Goal: Transaction & Acquisition: Obtain resource

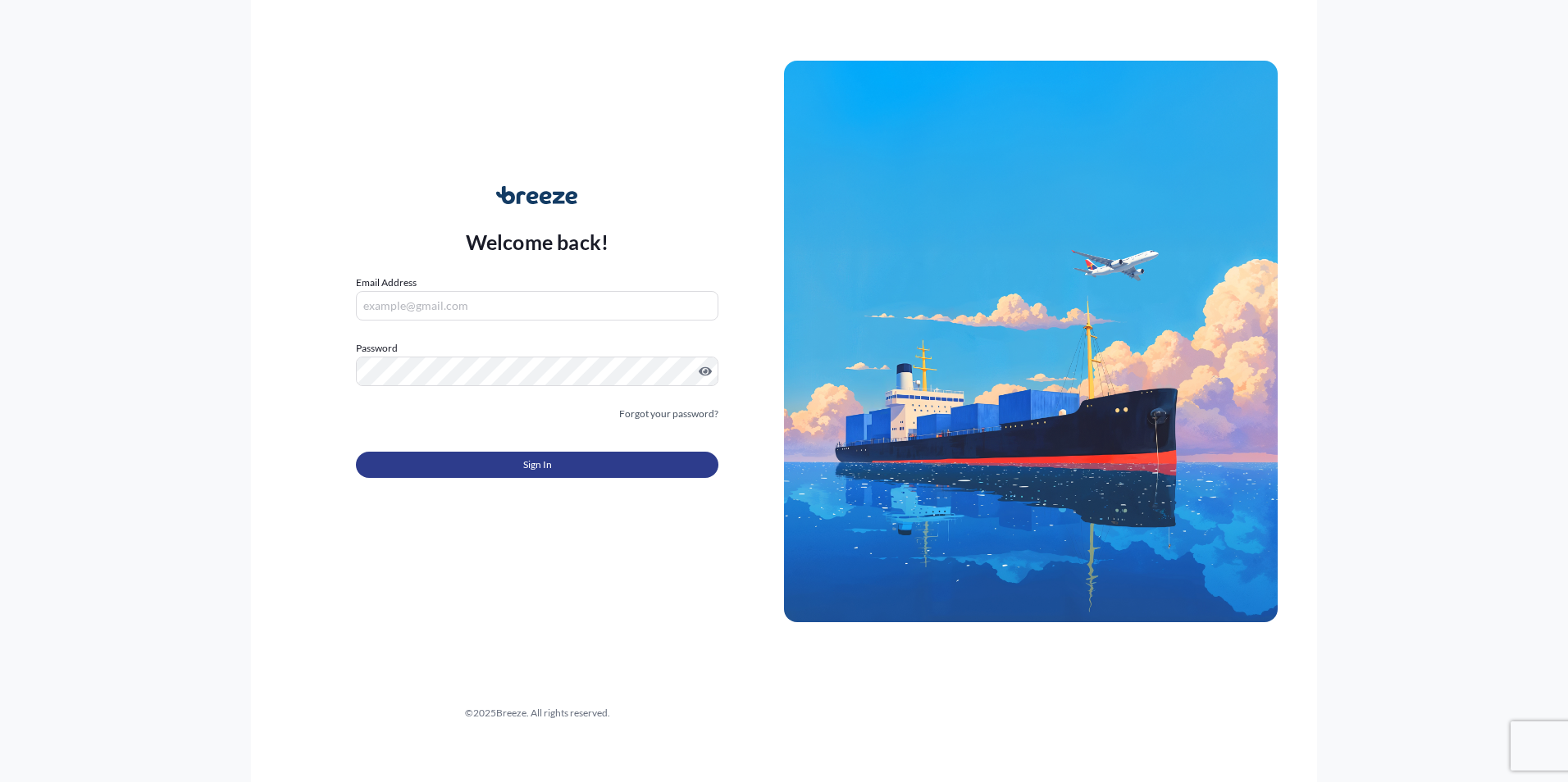
type input "[PERSON_NAME][EMAIL_ADDRESS][PERSON_NAME][DOMAIN_NAME]"
click at [511, 474] on button "Sign In" at bounding box center [537, 465] width 363 height 27
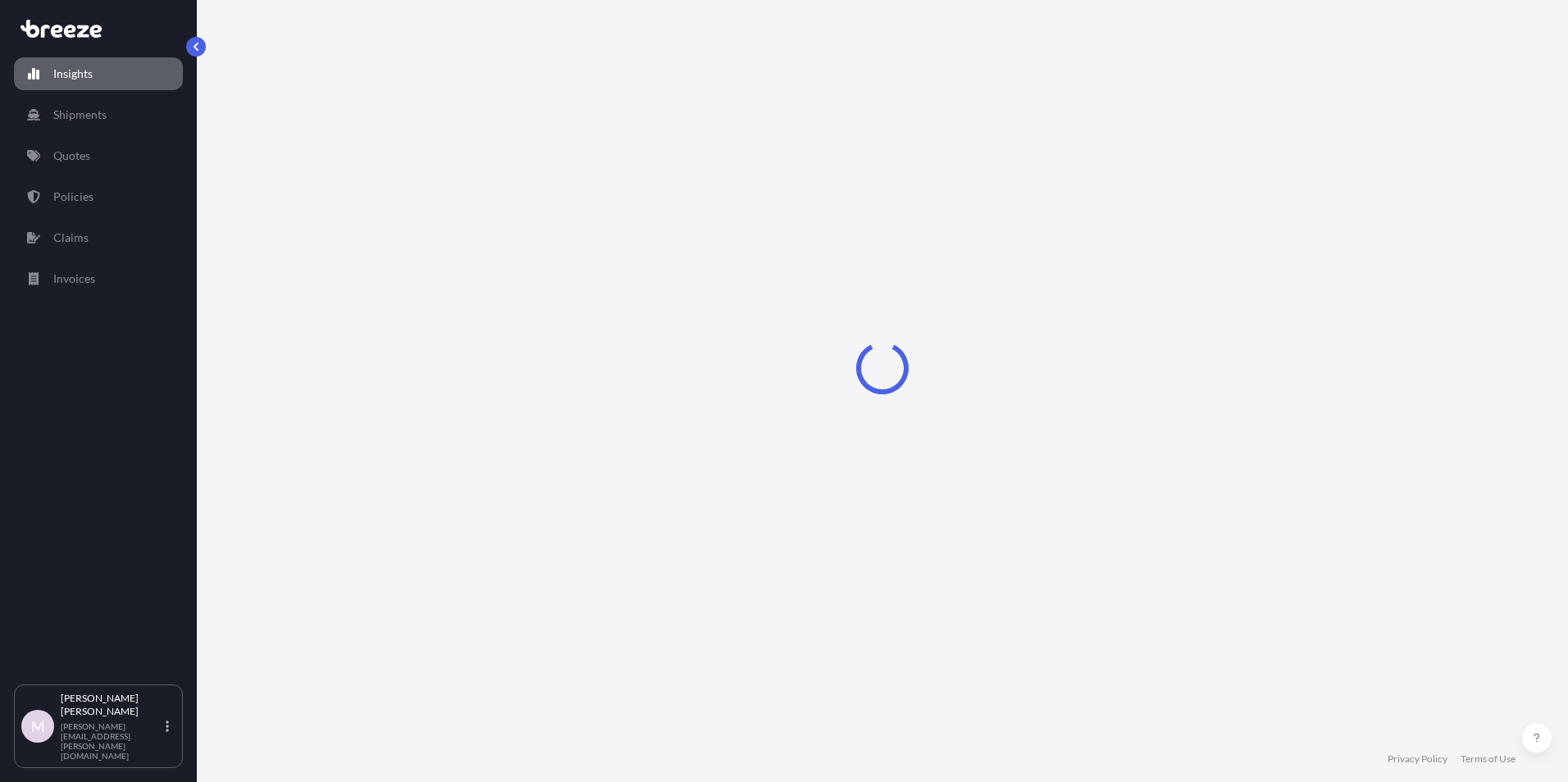
select select "2025"
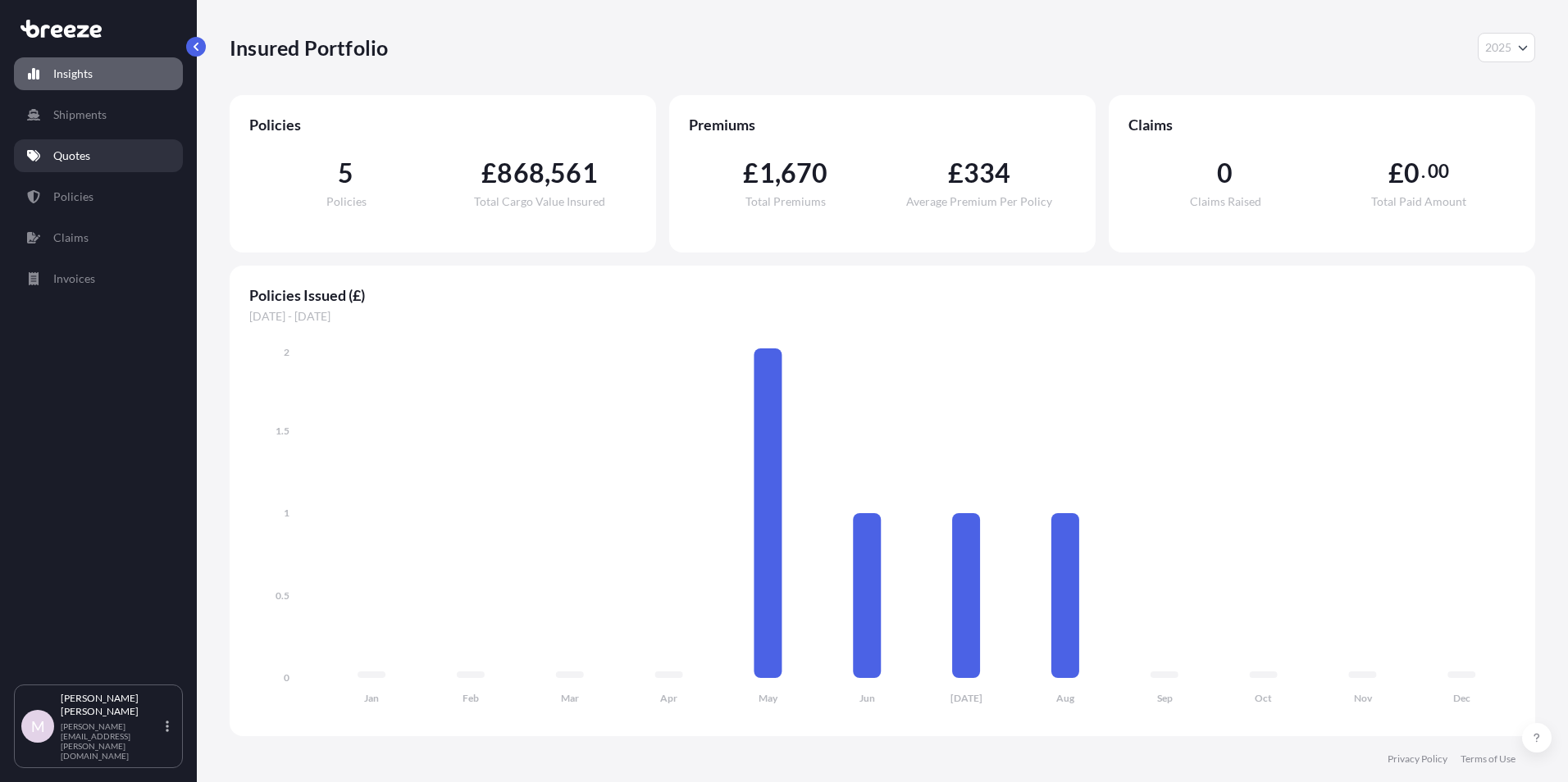
click at [69, 155] on p "Quotes" at bounding box center [71, 155] width 37 height 16
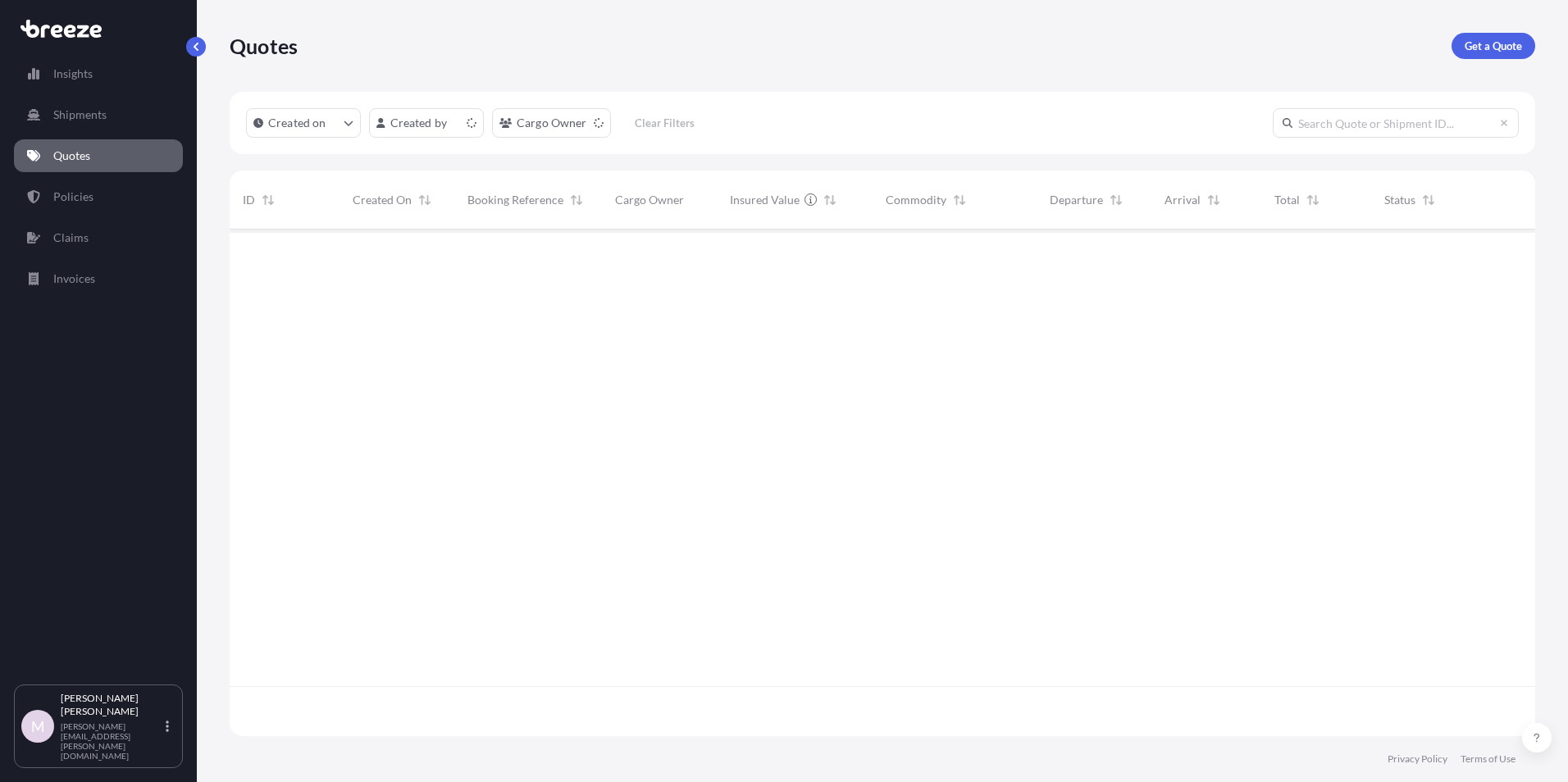
scroll to position [503, 1293]
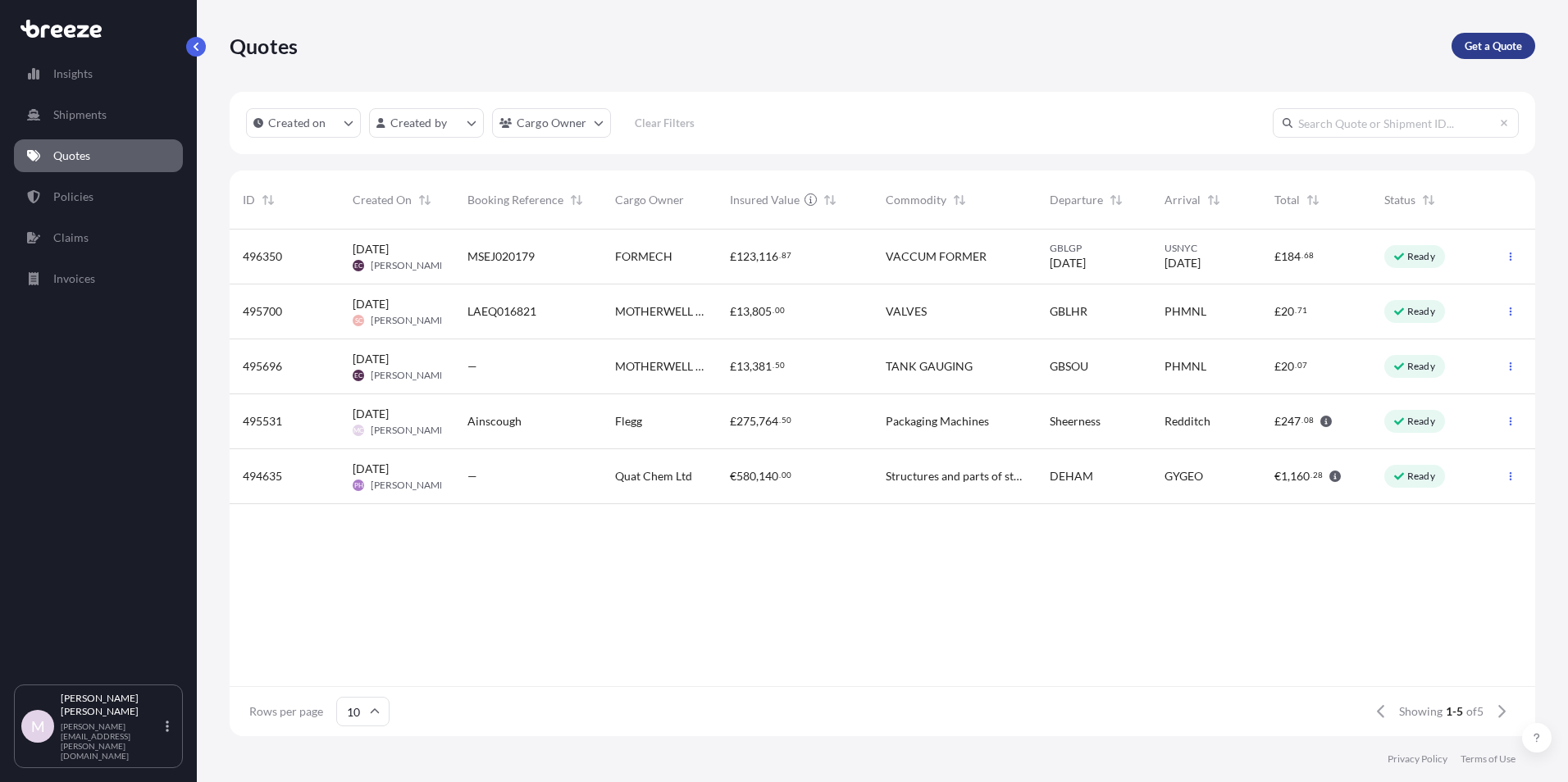
click at [1501, 50] on p "Get a Quote" at bounding box center [1493, 46] width 57 height 16
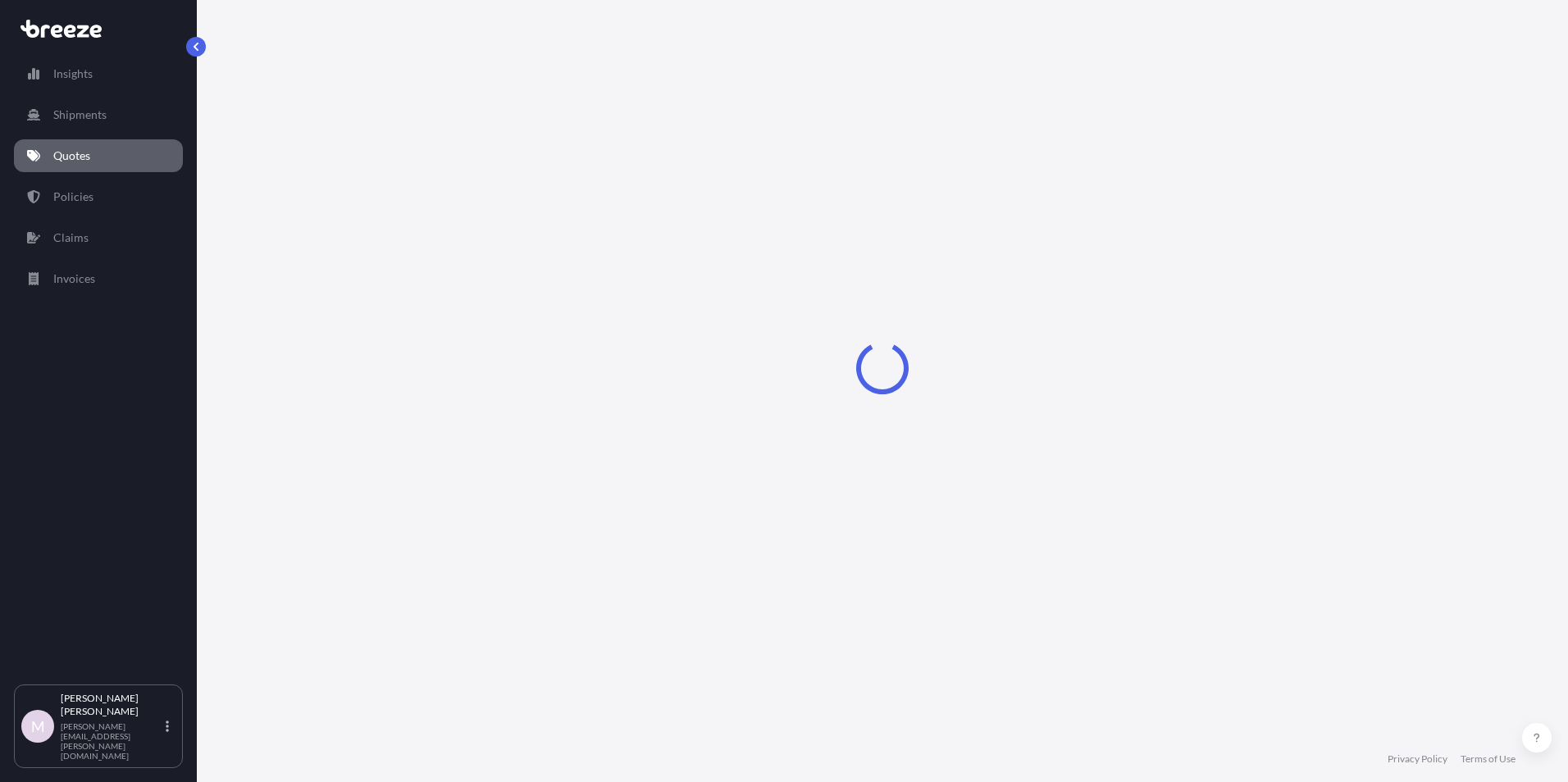
select select "Sea"
select select "1"
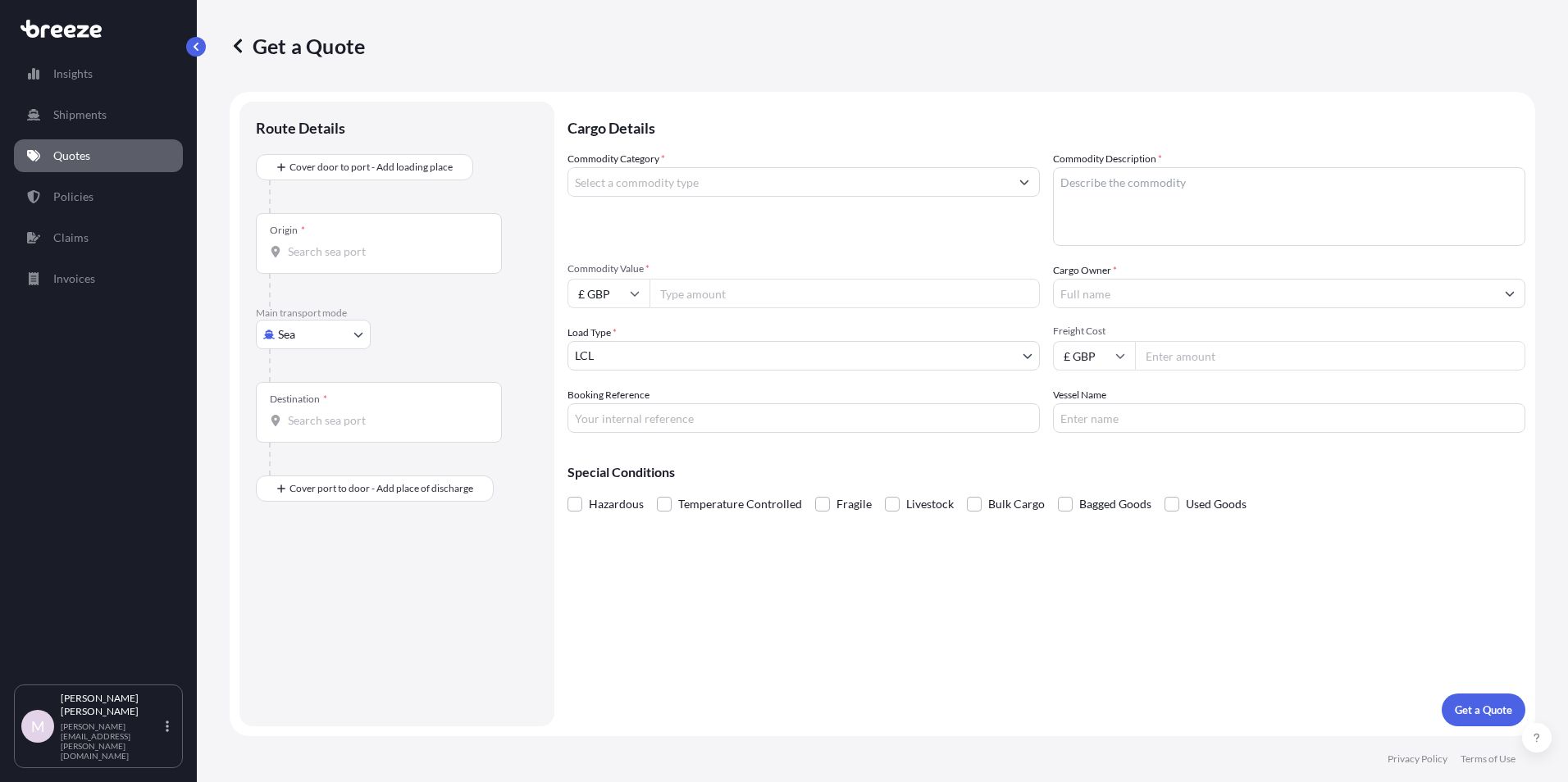
click at [360, 335] on body "Insights Shipments Quotes Policies Claims Invoices M [PERSON_NAME] [PERSON_NAME…" at bounding box center [784, 391] width 1568 height 782
click at [311, 440] on span "Road" at bounding box center [301, 436] width 27 height 16
select select "Road"
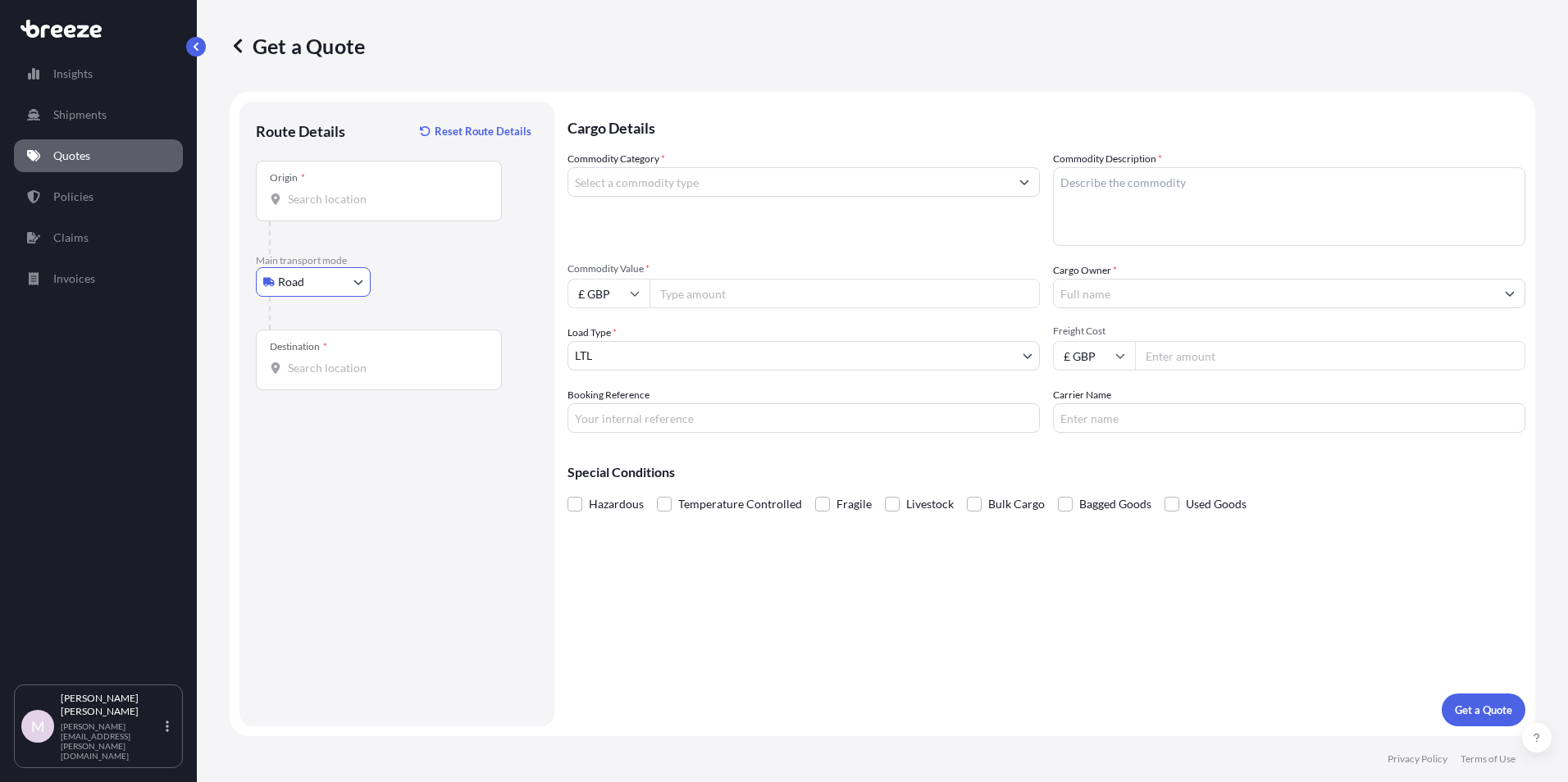
click at [318, 199] on input "Origin *" at bounding box center [383, 199] width 193 height 16
click at [338, 204] on input "Origin * Please select an origin" at bounding box center [383, 199] width 193 height 16
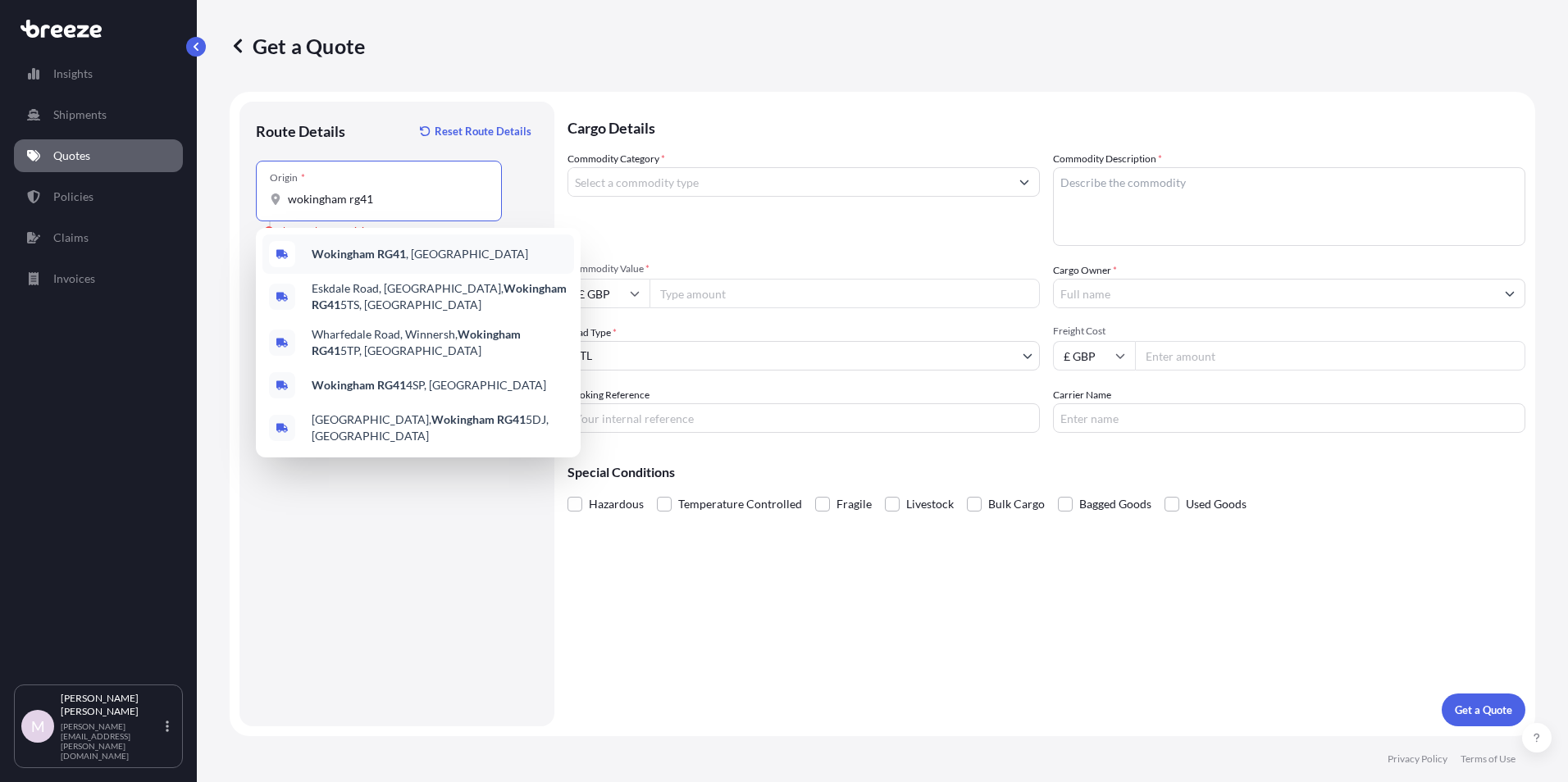
click at [357, 257] on b "Wokingham RG41" at bounding box center [358, 253] width 94 height 14
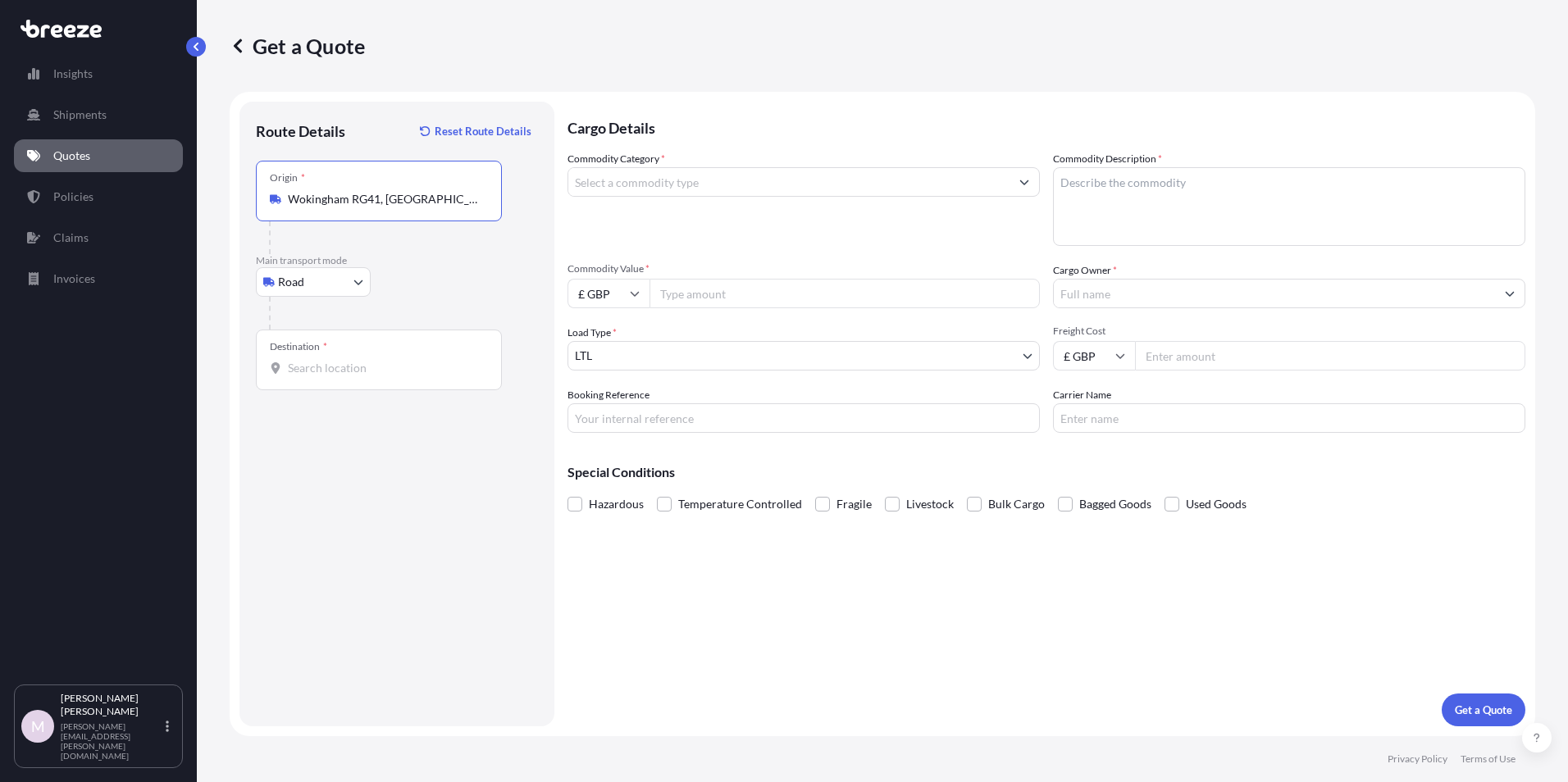
type input "Wokingham RG41, [GEOGRAPHIC_DATA]"
click at [322, 363] on input "Destination *" at bounding box center [383, 367] width 193 height 16
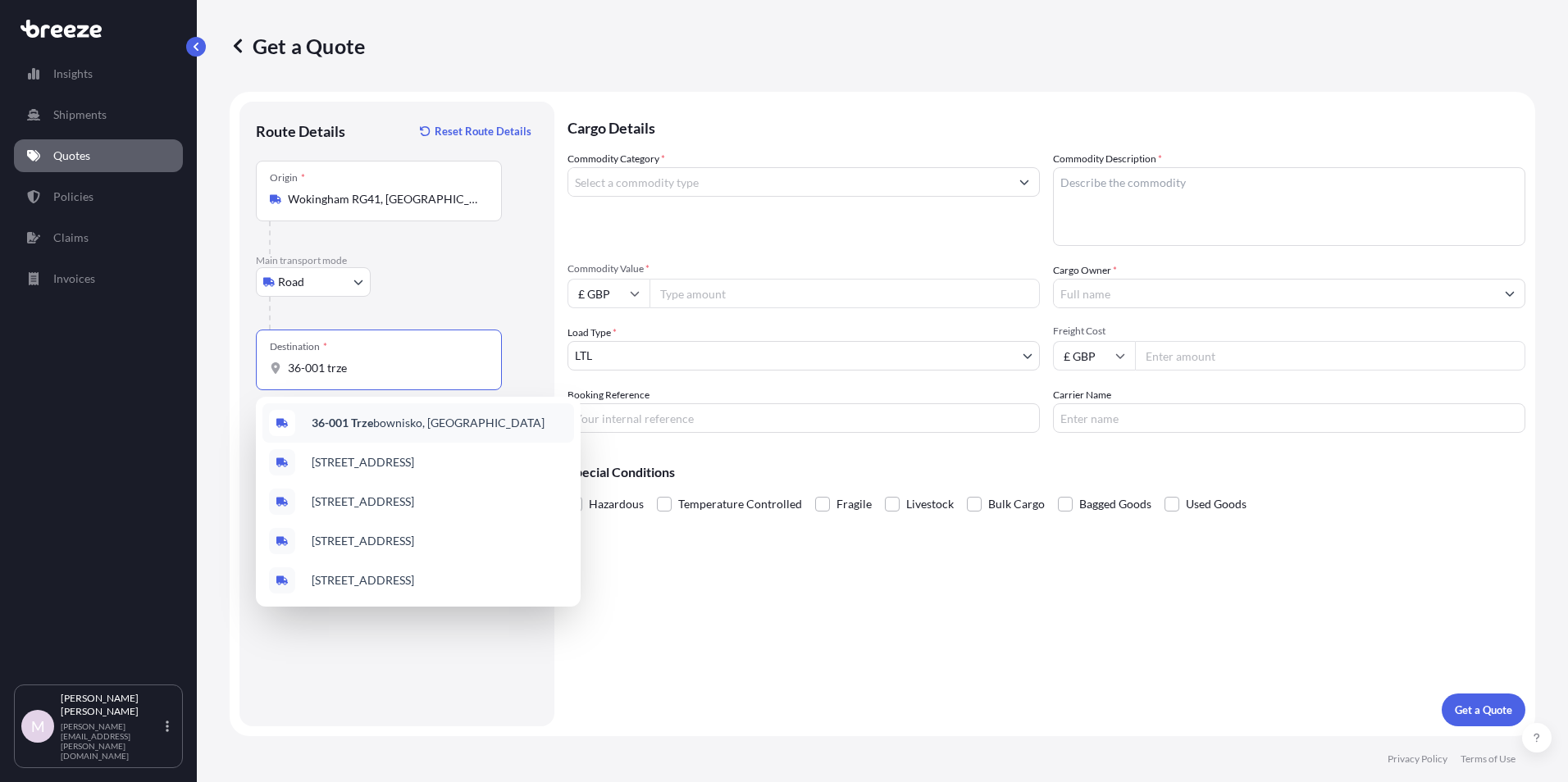
click at [380, 420] on div "36-001 Trze bownisko, [GEOGRAPHIC_DATA]" at bounding box center [418, 422] width 311 height 39
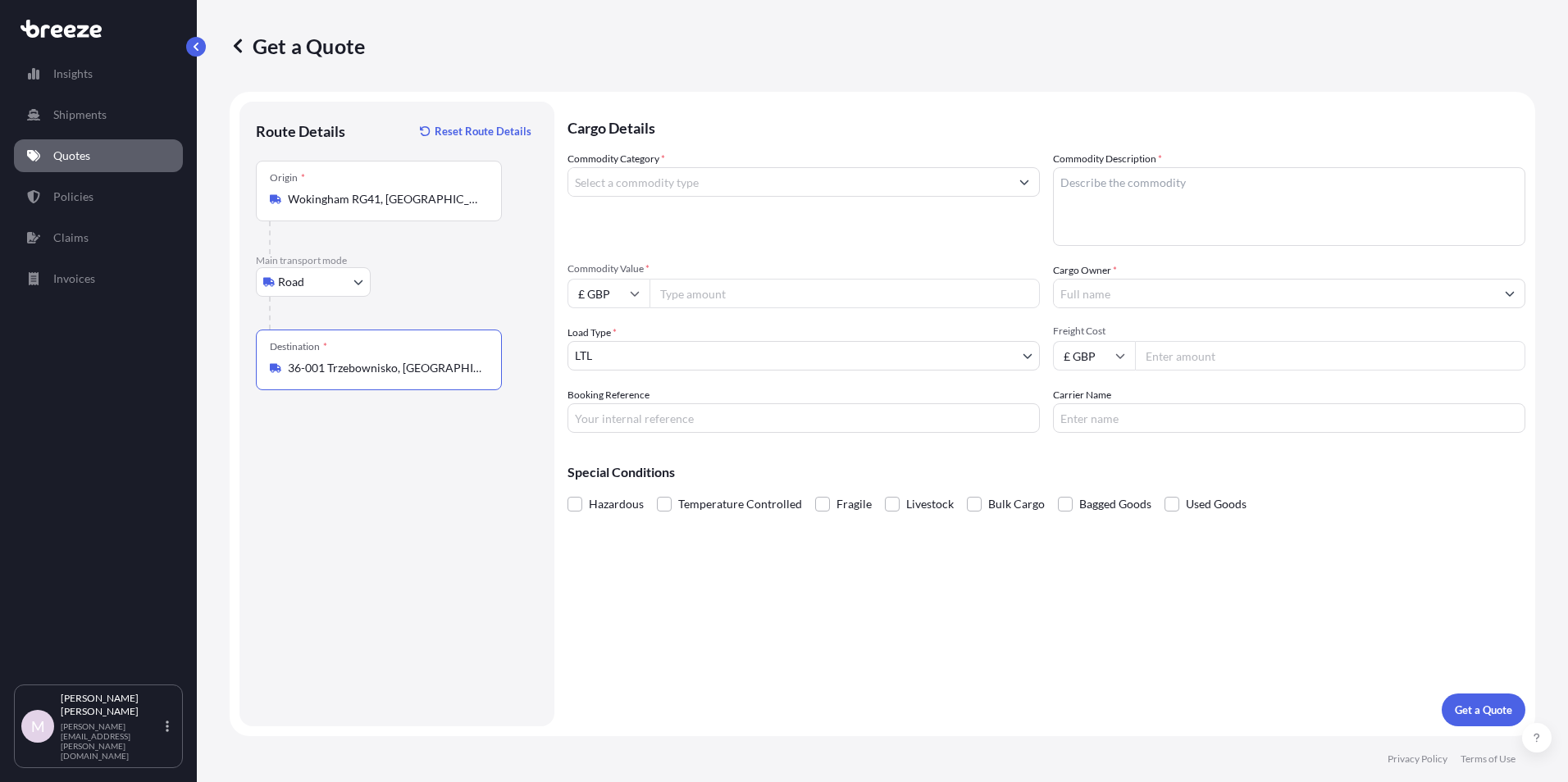
type input "36-001 Trzebownisko, [GEOGRAPHIC_DATA]"
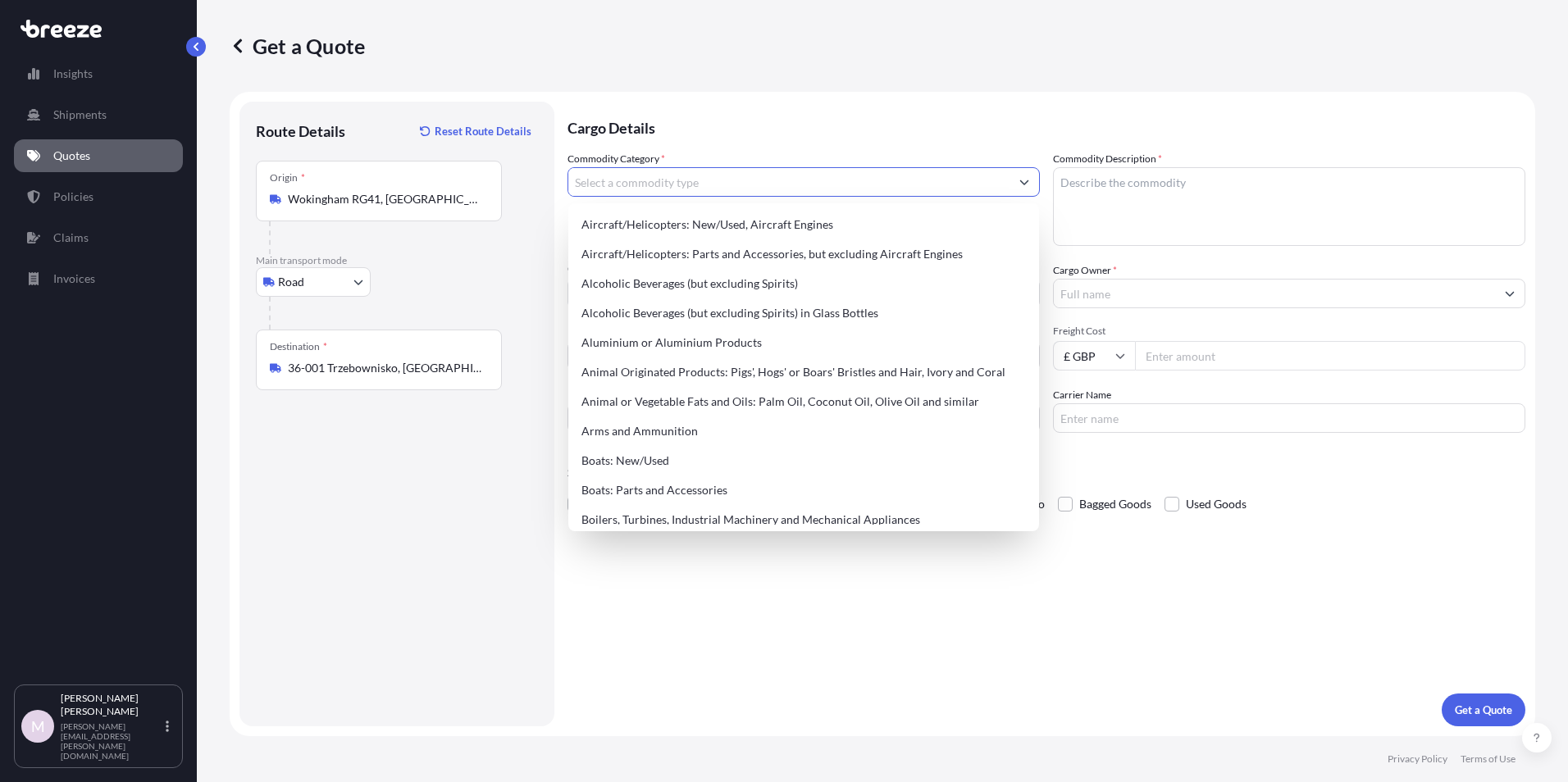
click at [651, 187] on input "Commodity Category *" at bounding box center [789, 182] width 441 height 29
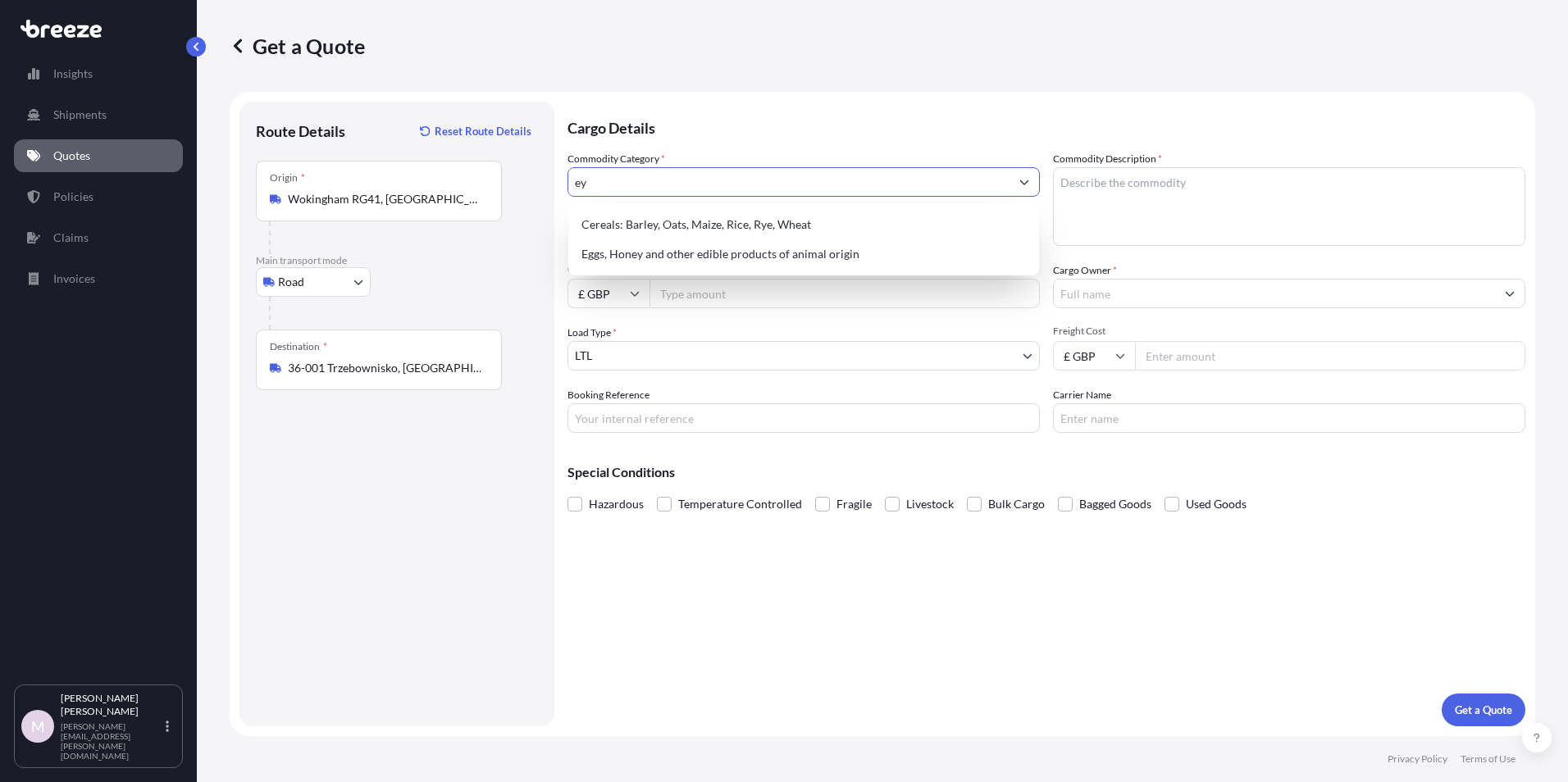
type input "e"
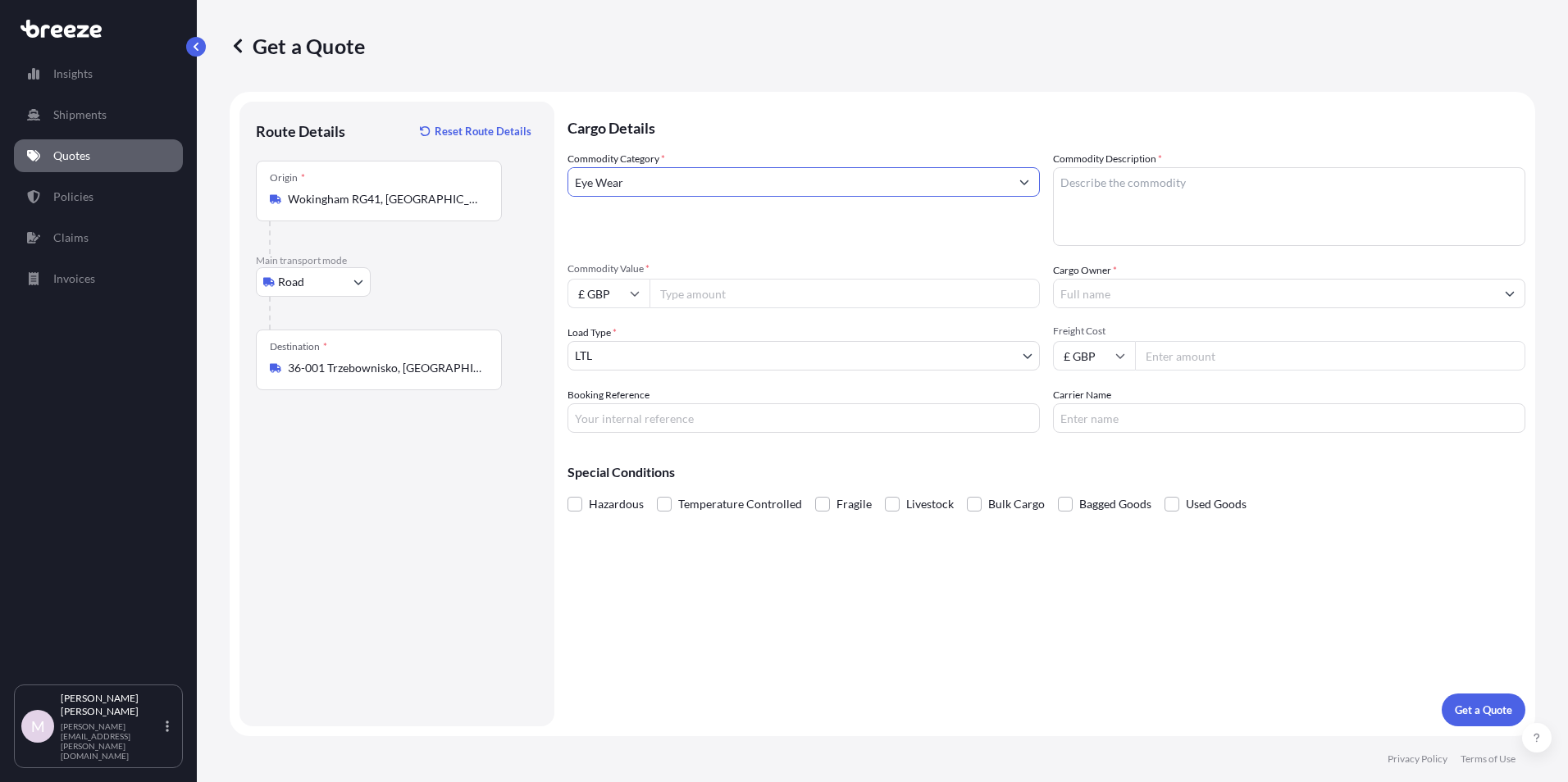
type input "Eye Wear"
type textarea "Eye - Wear for military purposes"
type input "192000"
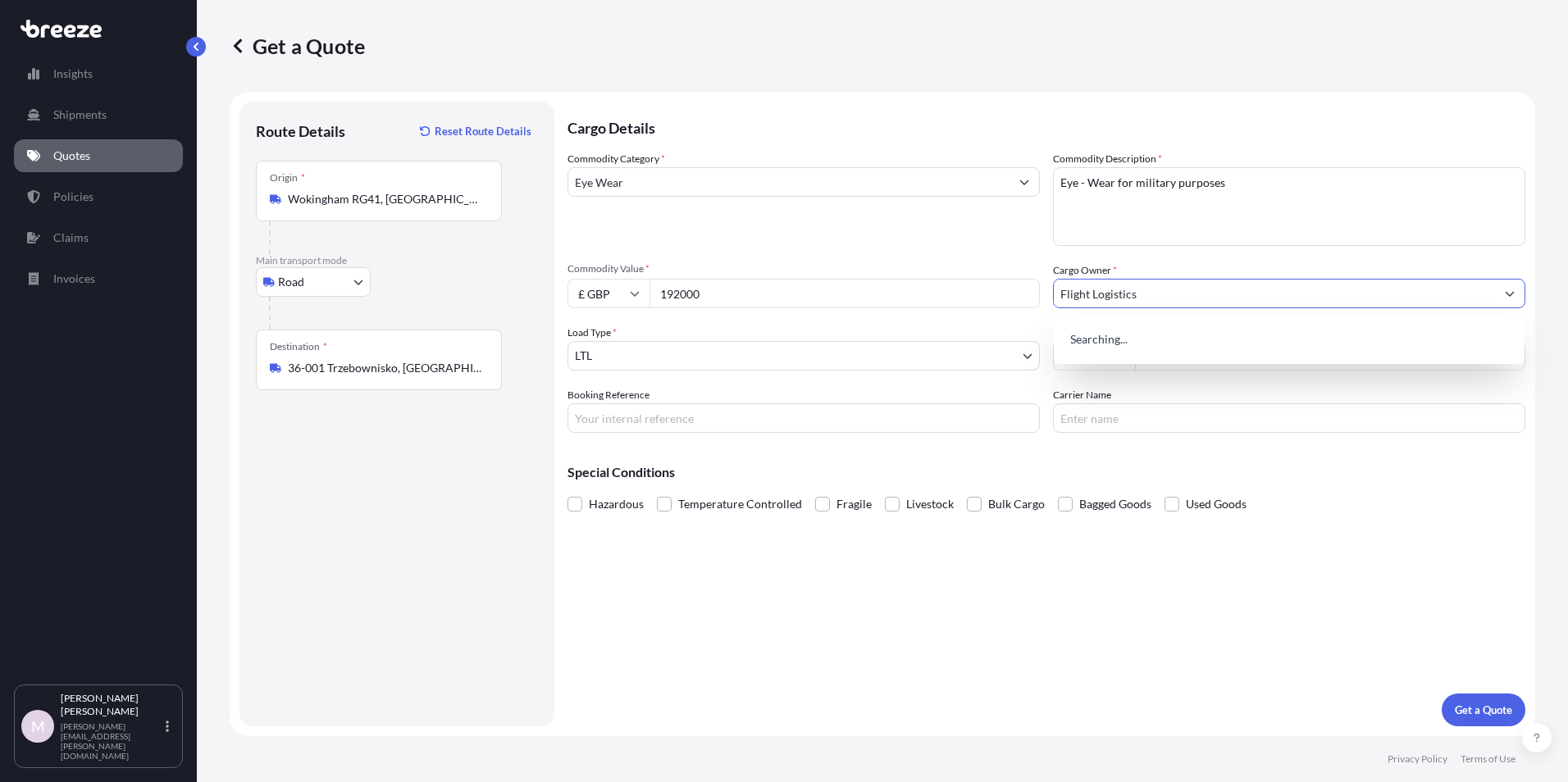
type input "Flight Logistics"
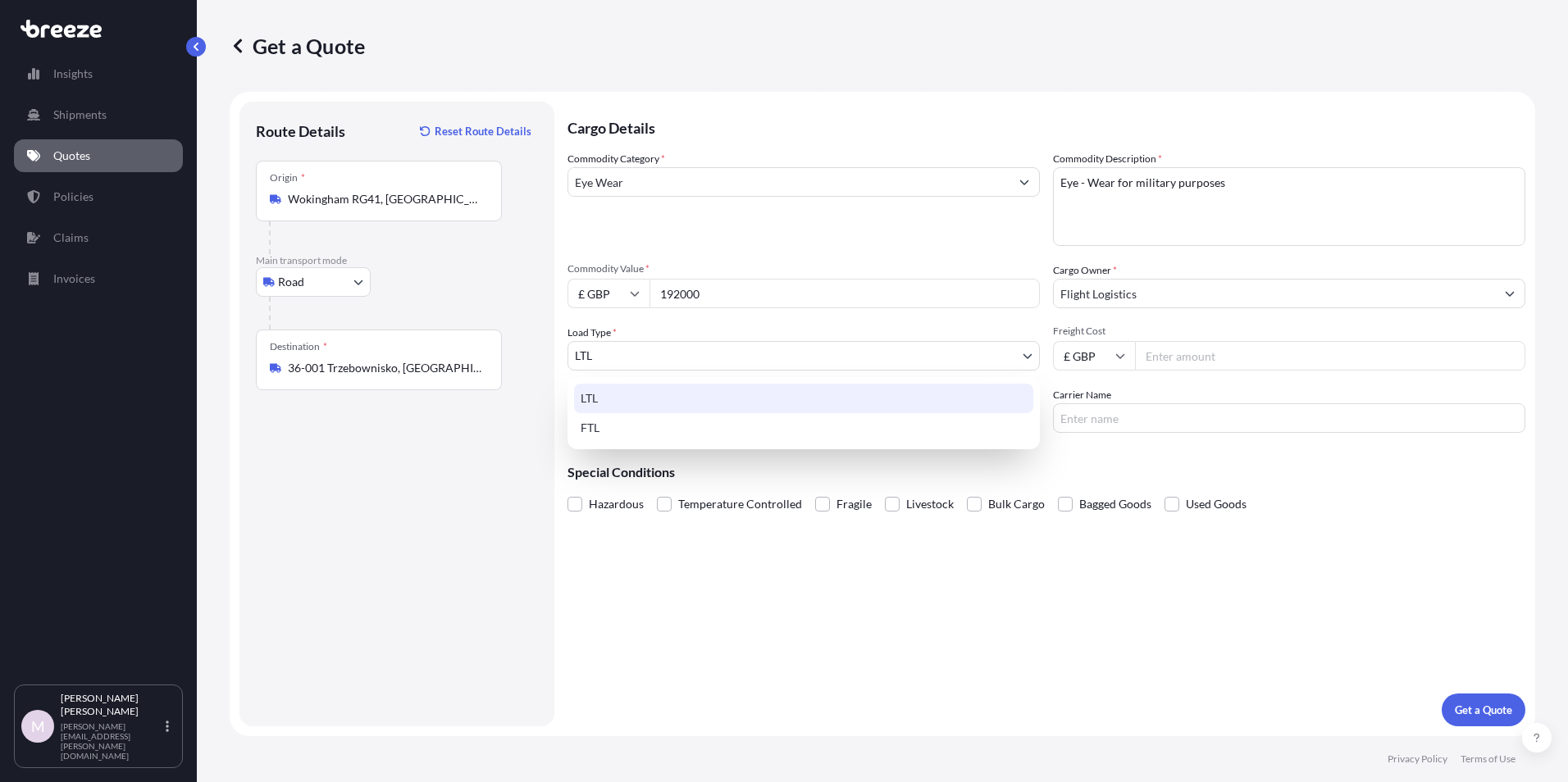
click at [770, 360] on body "0 options available. Insights Shipments Quotes Policies Claims Invoices M [PERS…" at bounding box center [784, 391] width 1568 height 782
click at [691, 425] on div "FTL" at bounding box center [803, 427] width 460 height 29
select select "2"
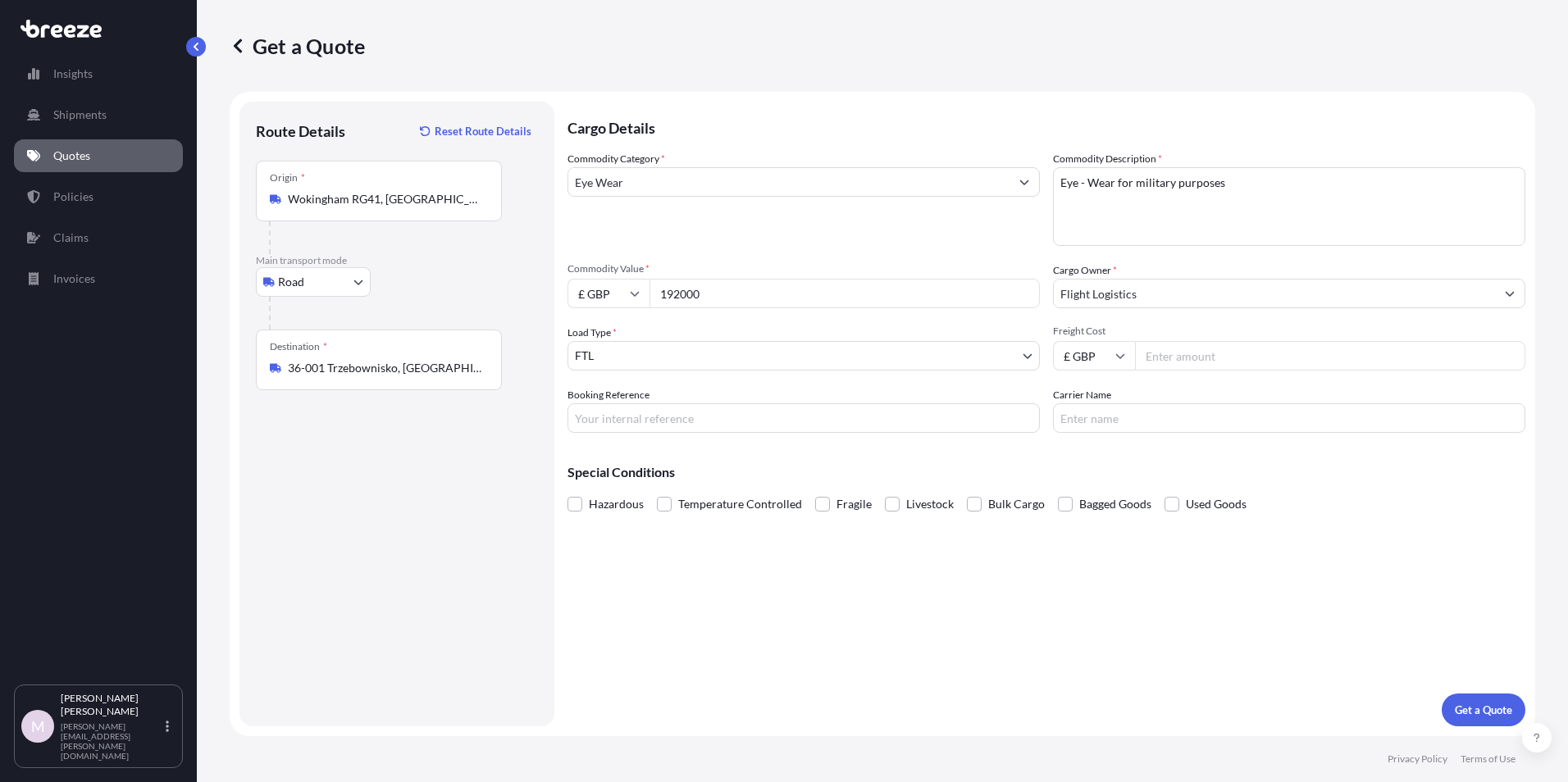
click at [1170, 353] on input "Freight Cost" at bounding box center [1330, 355] width 390 height 29
type input "1950"
click at [730, 423] on input "Booking Reference" at bounding box center [803, 418] width 472 height 29
click at [1076, 420] on input "Carrier Name" at bounding box center [1288, 418] width 472 height 29
click at [637, 419] on input "Booking Reference" at bounding box center [803, 418] width 472 height 29
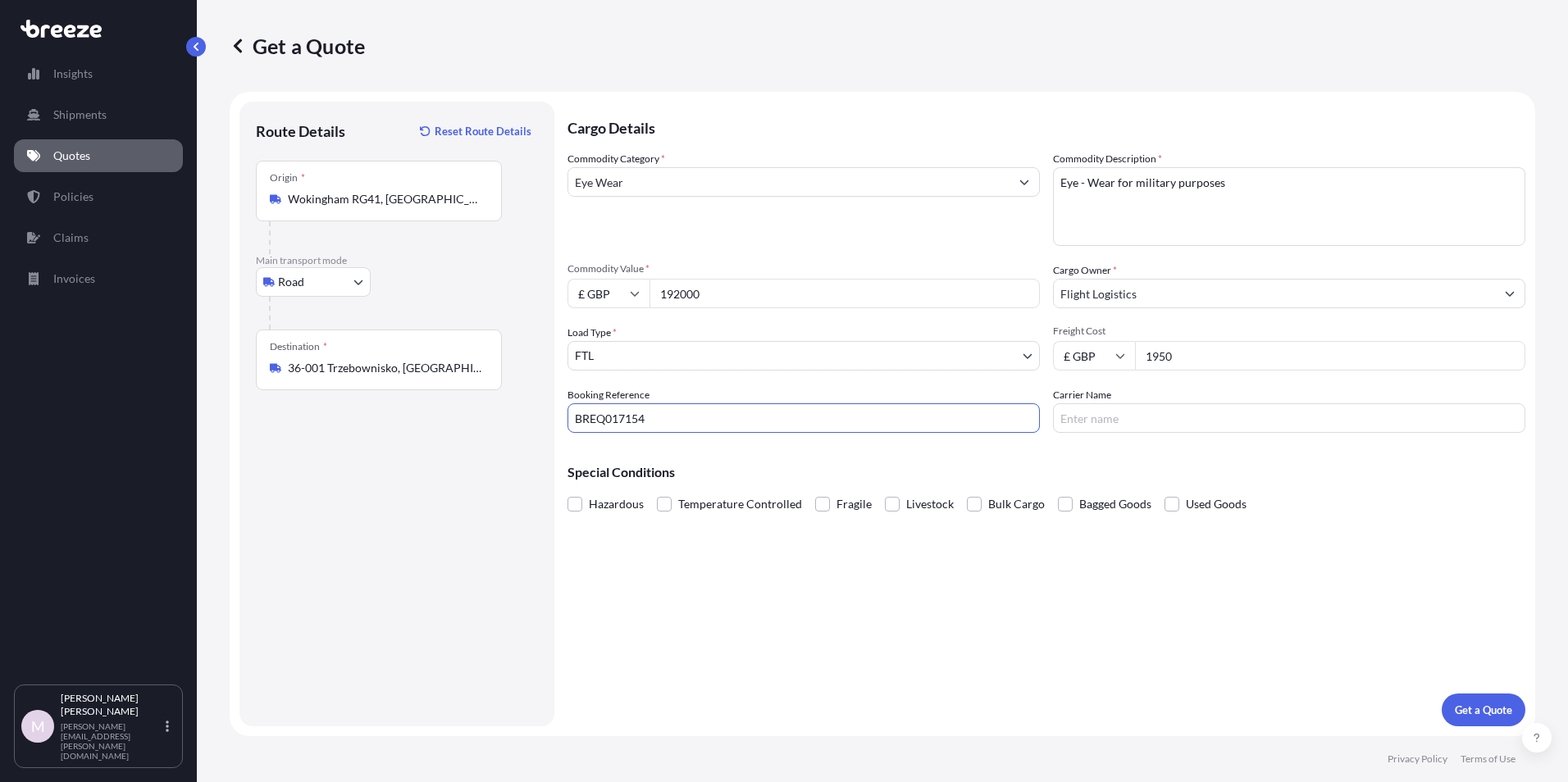
type input "BREQ017154"
type input "WEN Transport"
click at [1484, 705] on button "Get a Quote" at bounding box center [1483, 710] width 84 height 32
click at [643, 179] on input "Eye Wear" at bounding box center [789, 182] width 441 height 29
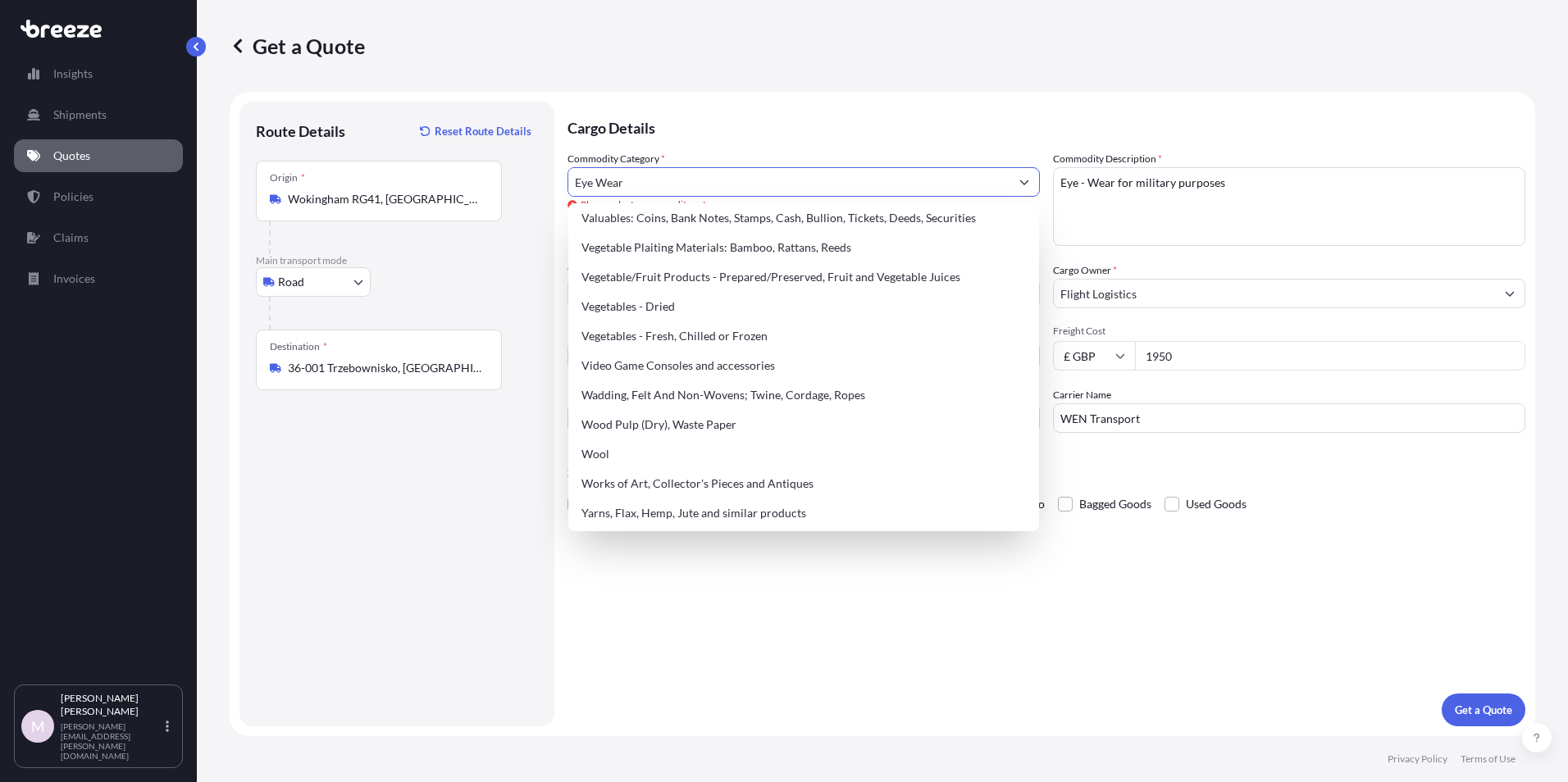
scroll to position [3817, 0]
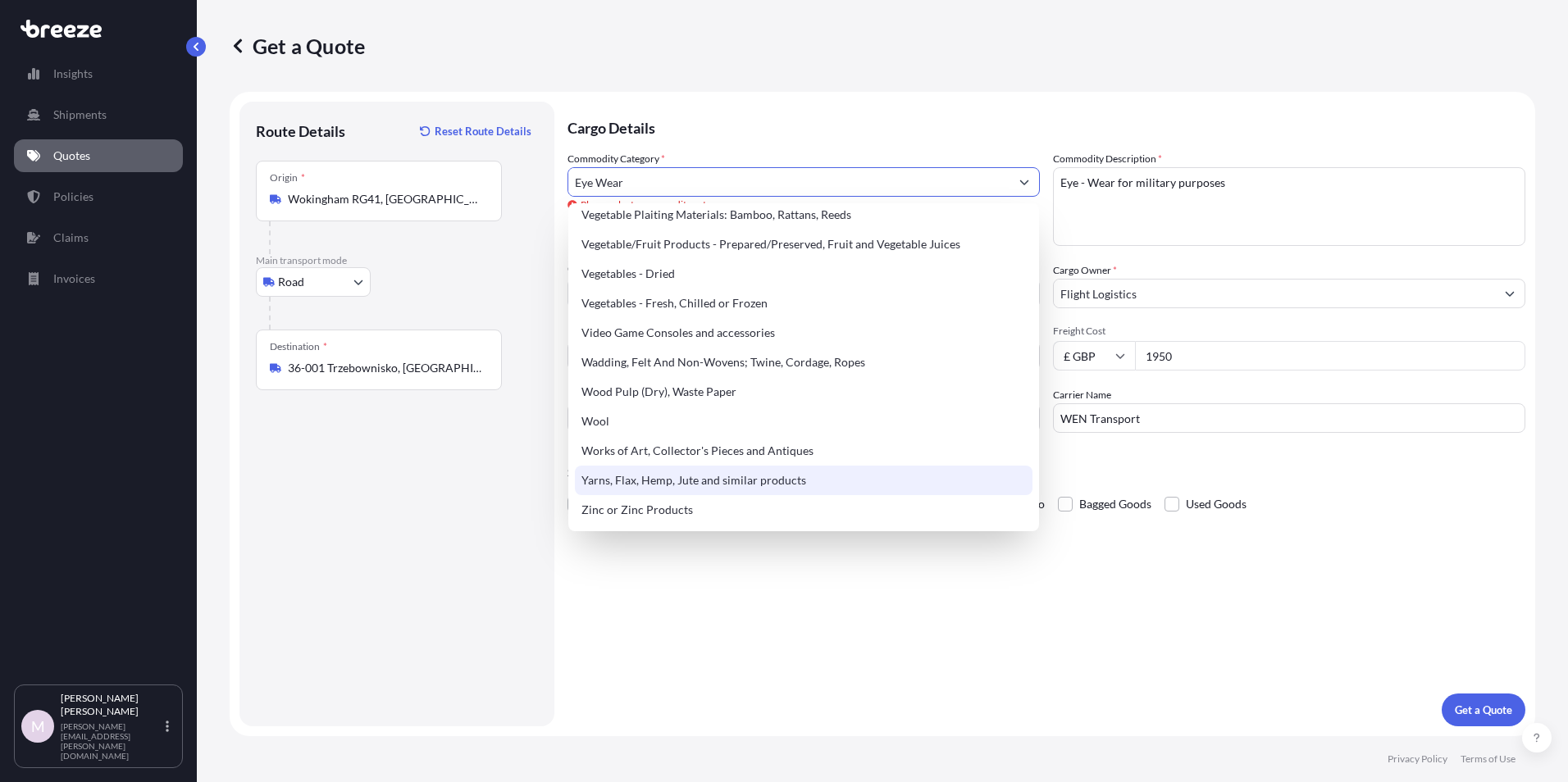
click at [669, 484] on div "Yarns, Flax, Hemp, Jute and similar products" at bounding box center [803, 479] width 458 height 29
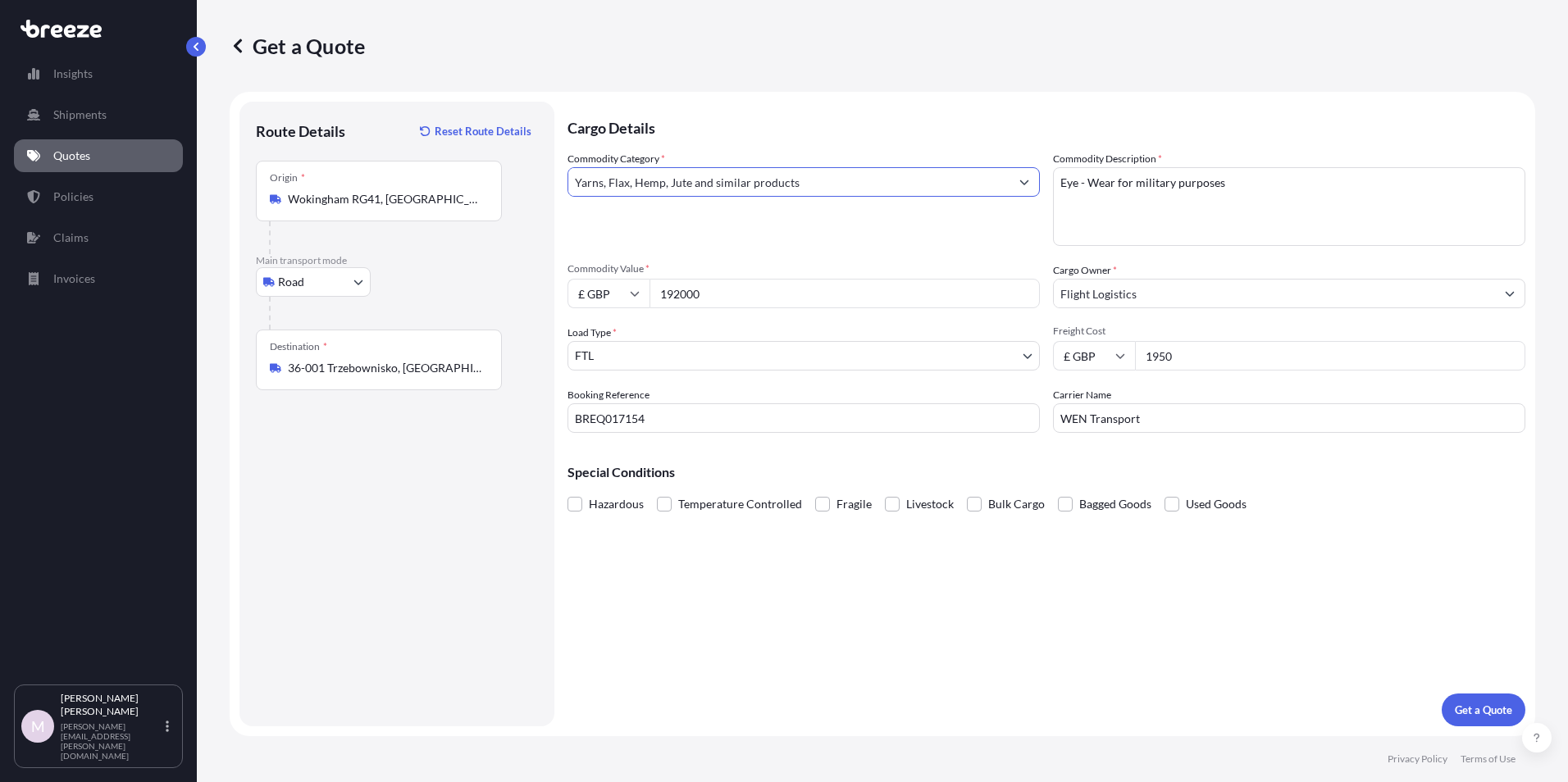
click at [841, 184] on input "Yarns, Flax, Hemp, Jute and similar products" at bounding box center [789, 182] width 441 height 29
click at [1025, 182] on icon "Show suggestions" at bounding box center [1024, 182] width 10 height 10
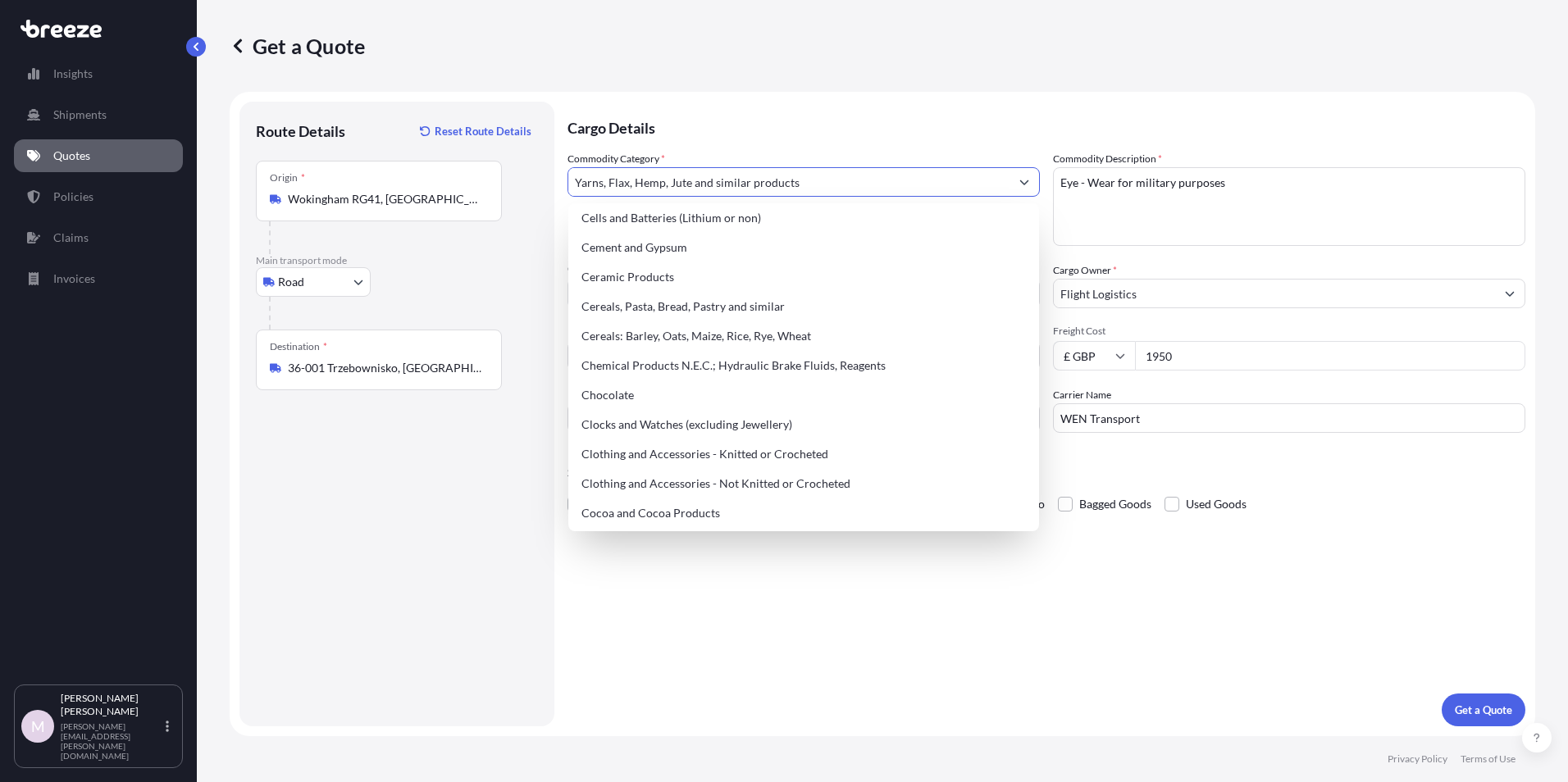
scroll to position [394, 0]
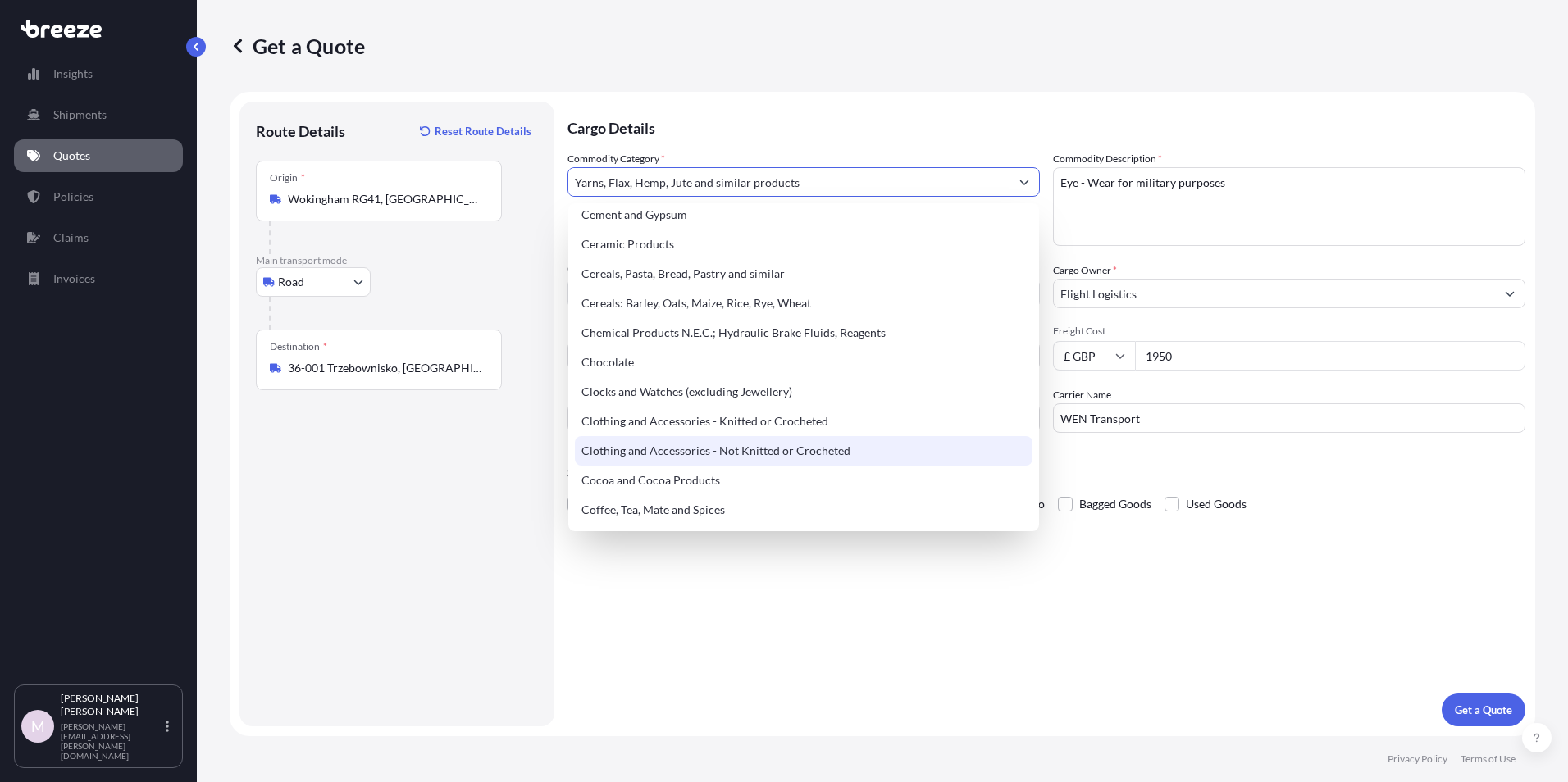
click at [874, 453] on div "Clothing and Accessories - Not Knitted or Crocheted" at bounding box center [803, 450] width 458 height 29
type input "Clothing and Accessories - Not Knitted or Crocheted"
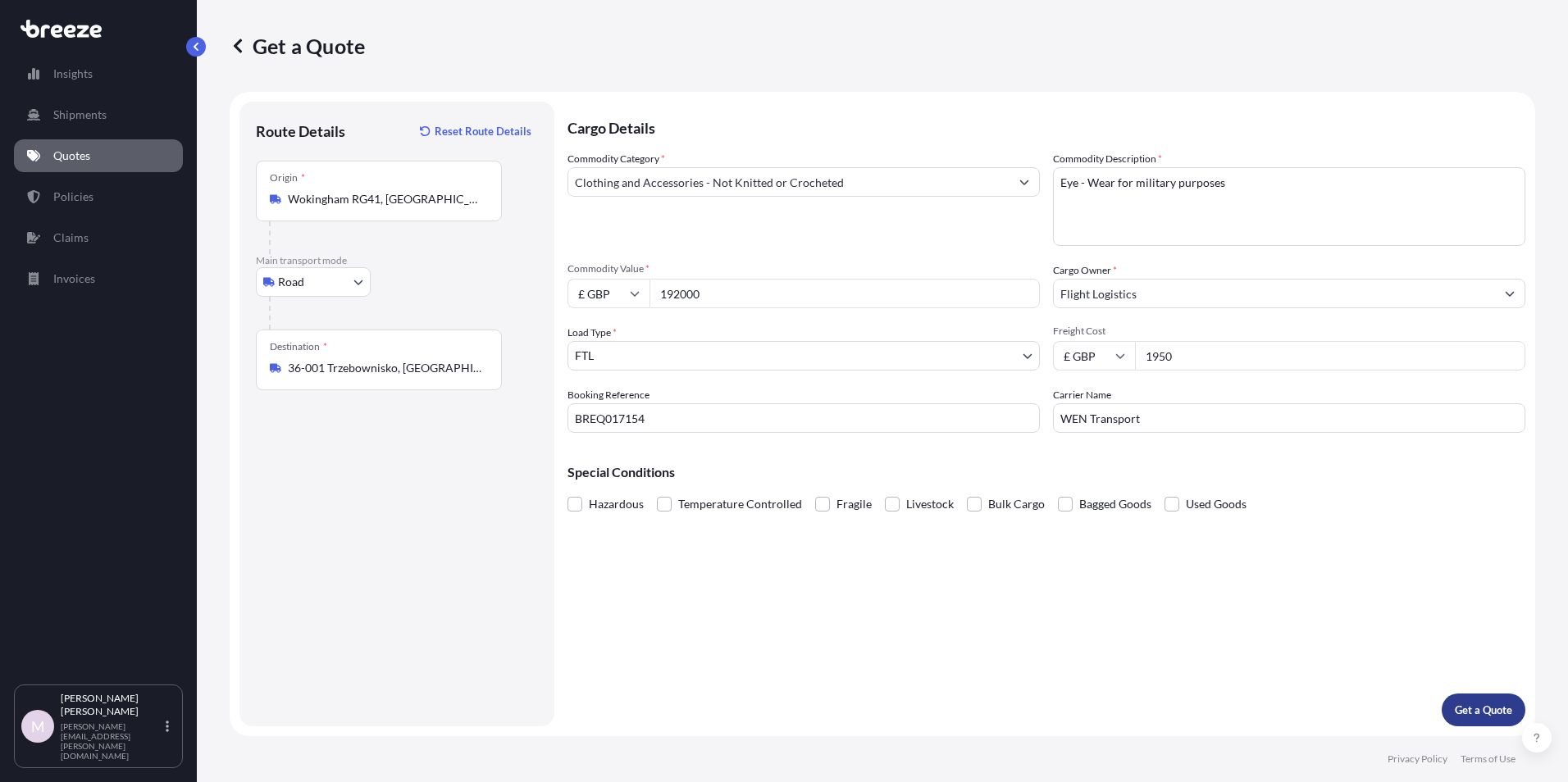
click at [1477, 706] on p "Get a Quote" at bounding box center [1483, 710] width 57 height 16
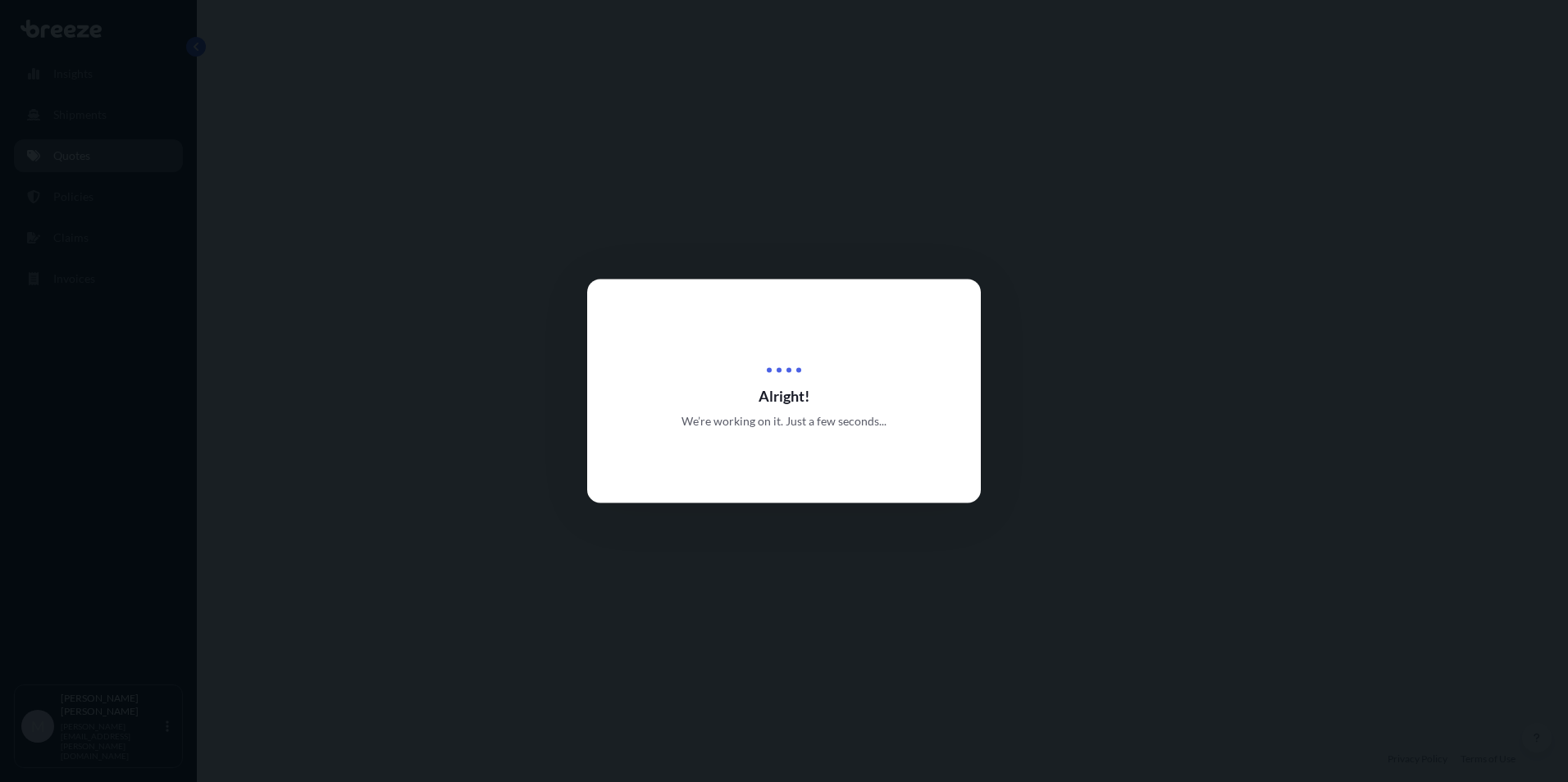
select select "Road"
select select "2"
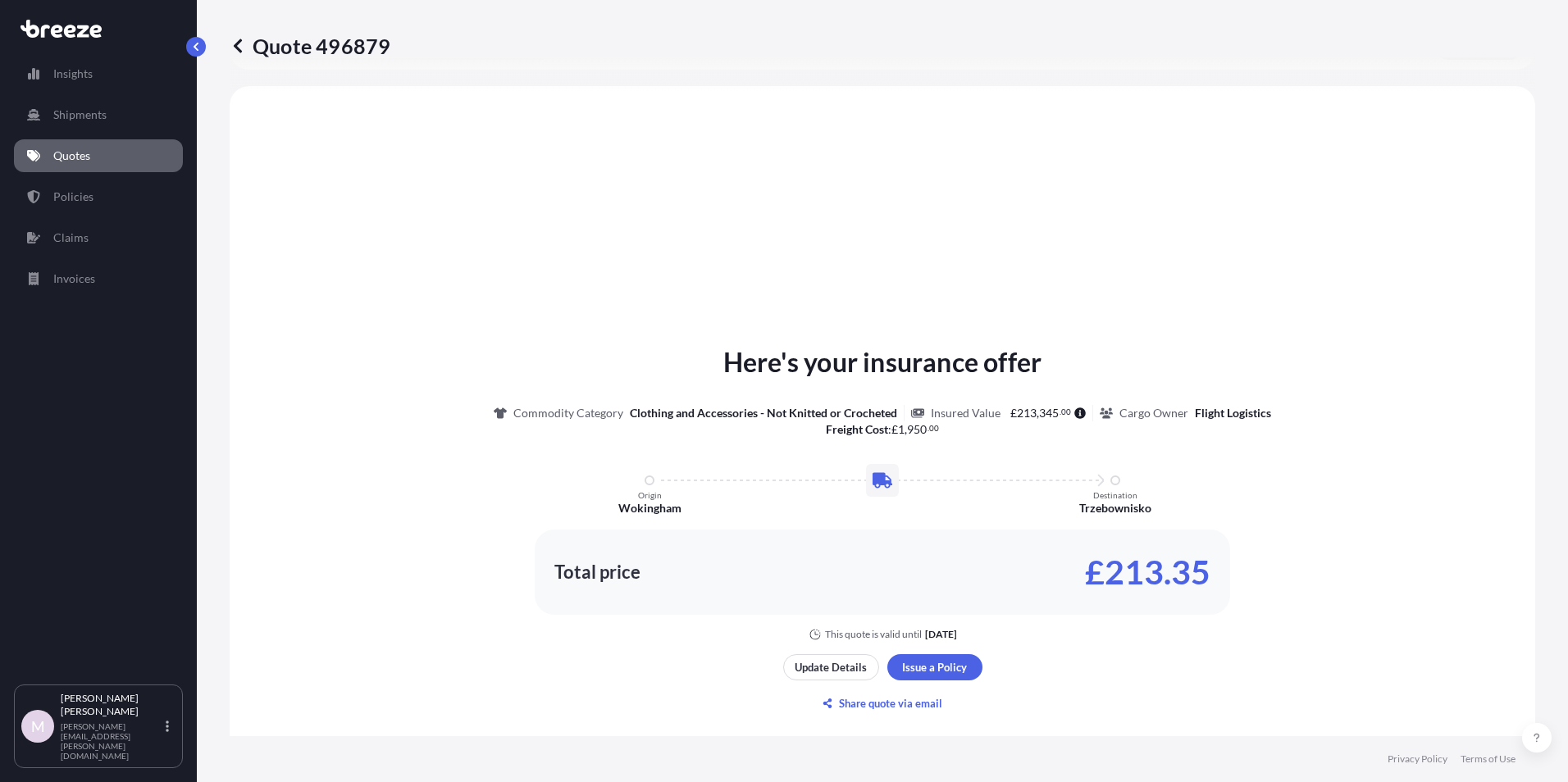
scroll to position [494, 0]
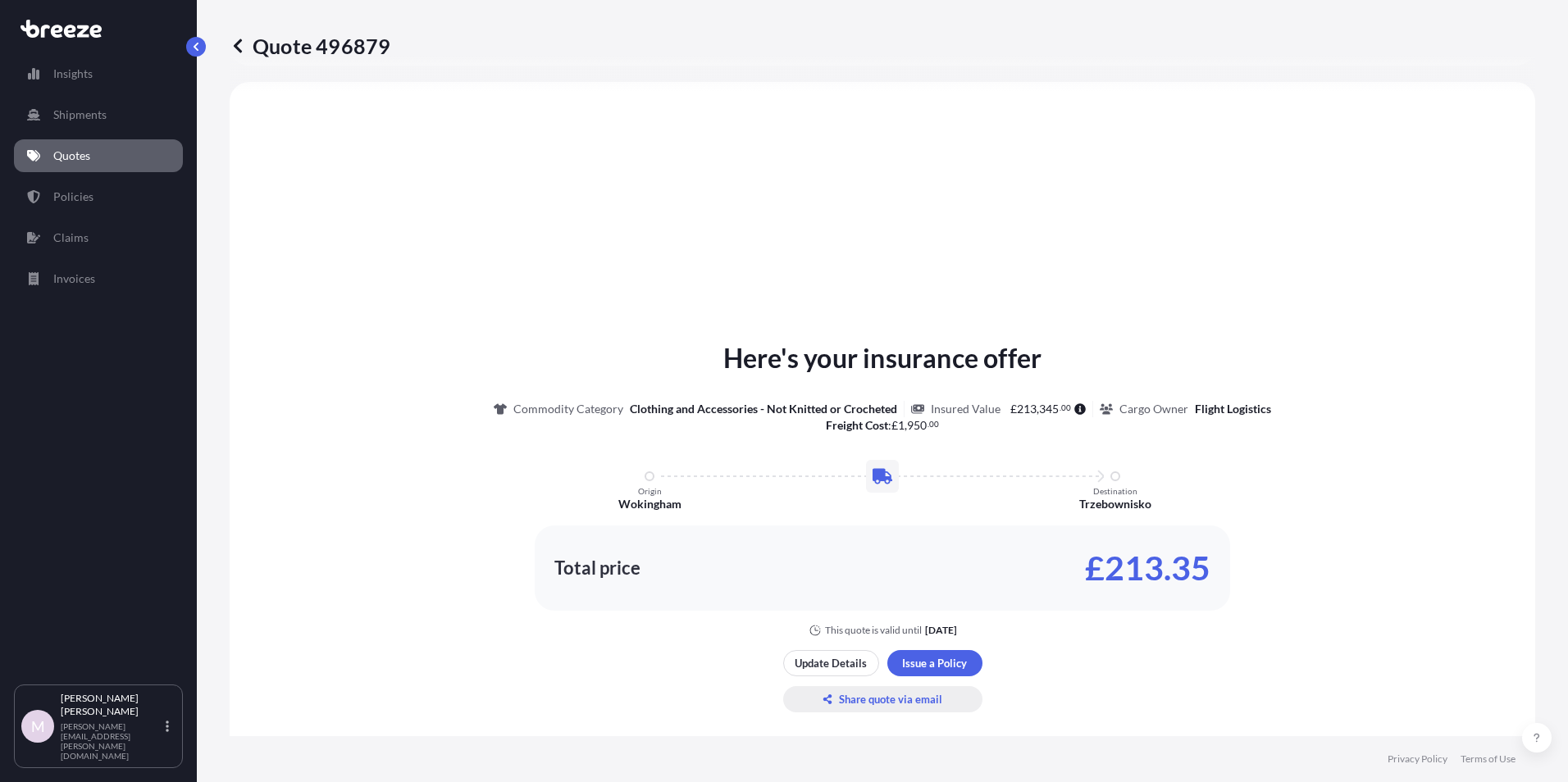
click at [839, 702] on p "Share quote via email" at bounding box center [890, 698] width 104 height 16
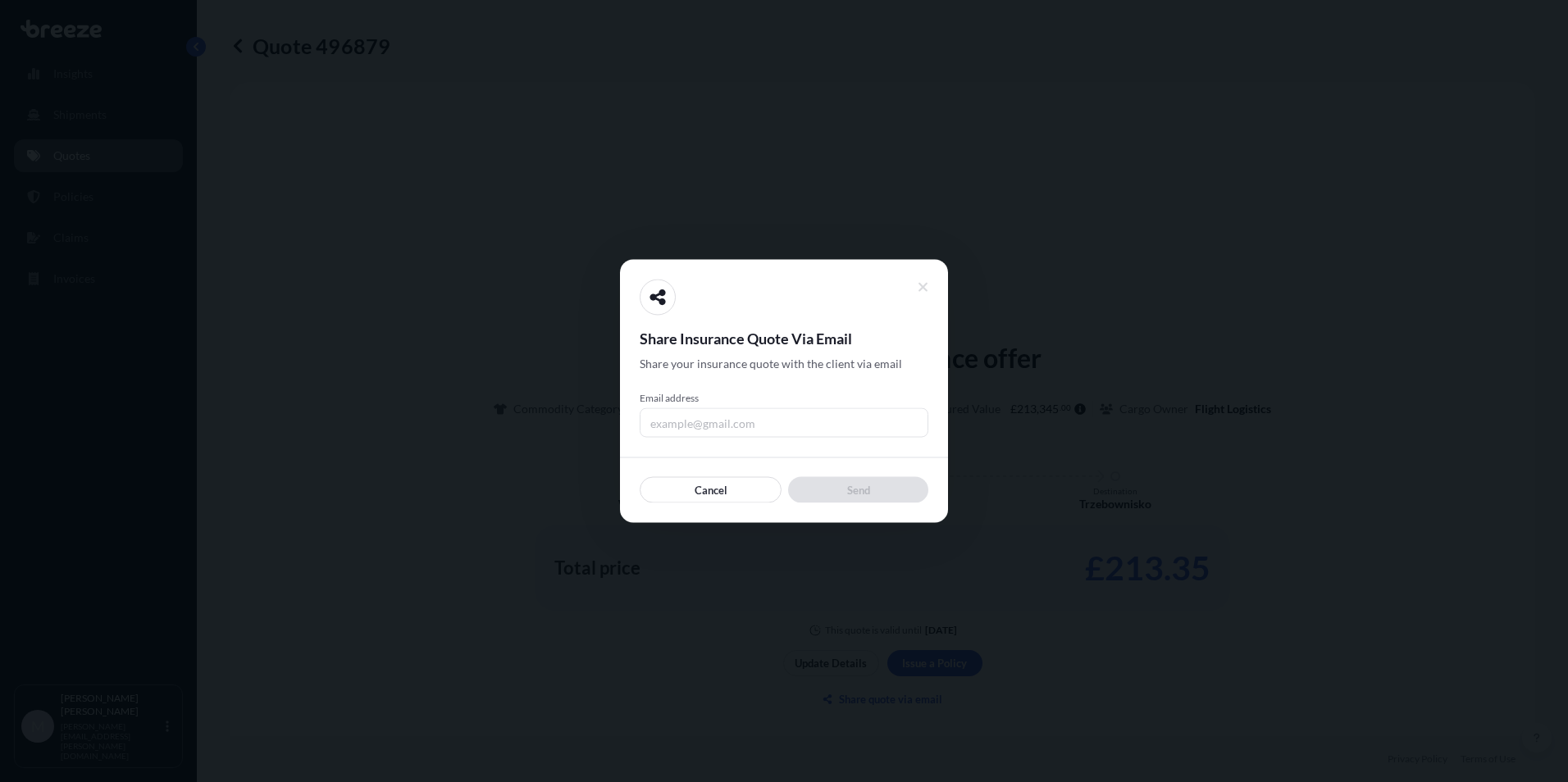
click at [684, 421] on input "Email address" at bounding box center [783, 422] width 288 height 29
type input "[EMAIL_ADDRESS][DOMAIN_NAME]"
drag, startPoint x: 803, startPoint y: 432, endPoint x: 501, endPoint y: 448, distance: 302.4
click at [495, 781] on div "Share Insurance Quote Via Email Share your insurance quote with the client via …" at bounding box center [784, 782] width 1568 height 0
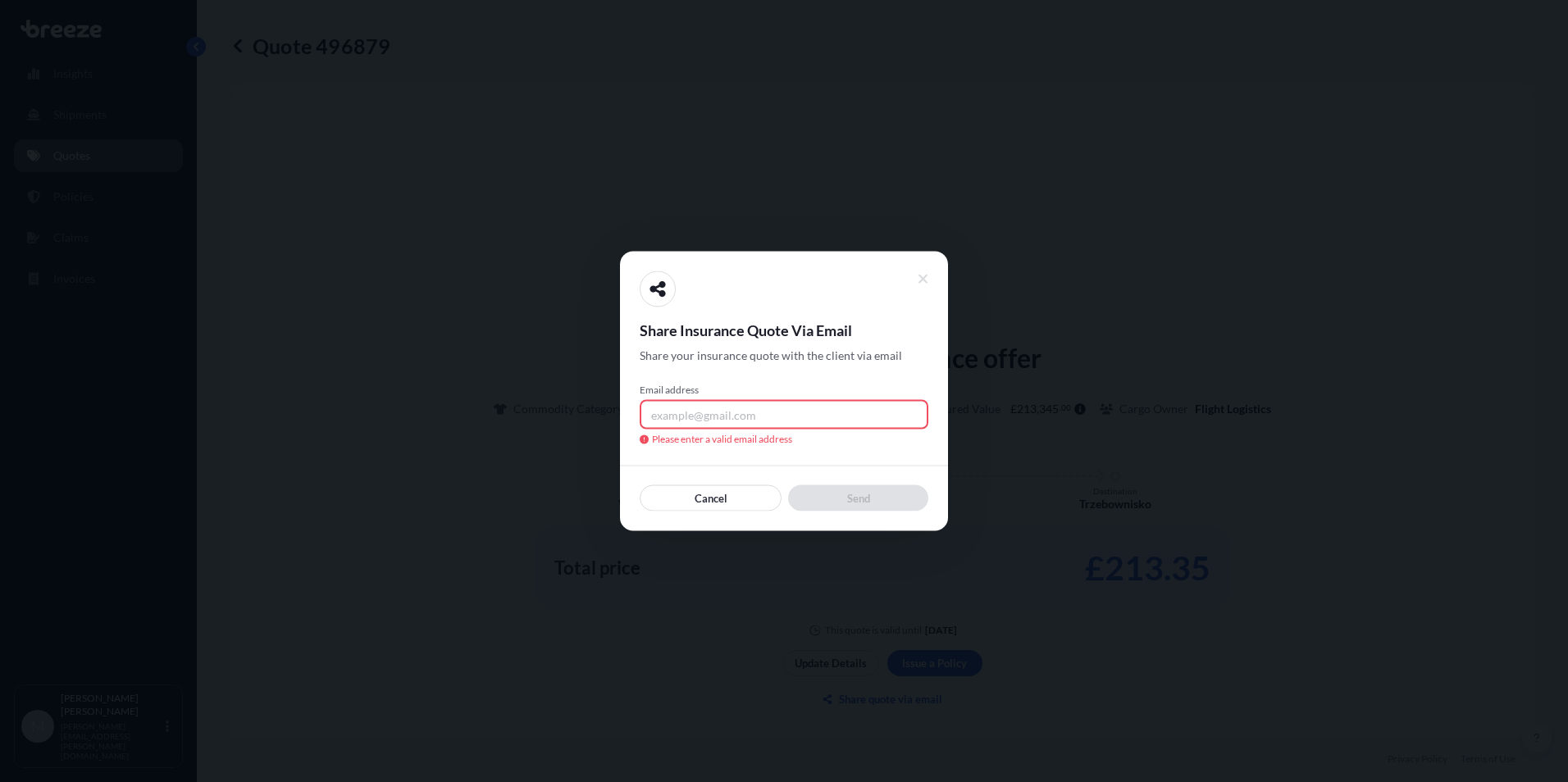
click at [683, 420] on input "Email address" at bounding box center [783, 414] width 288 height 29
type input "[EMAIL_ADDRESS][DOMAIN_NAME]"
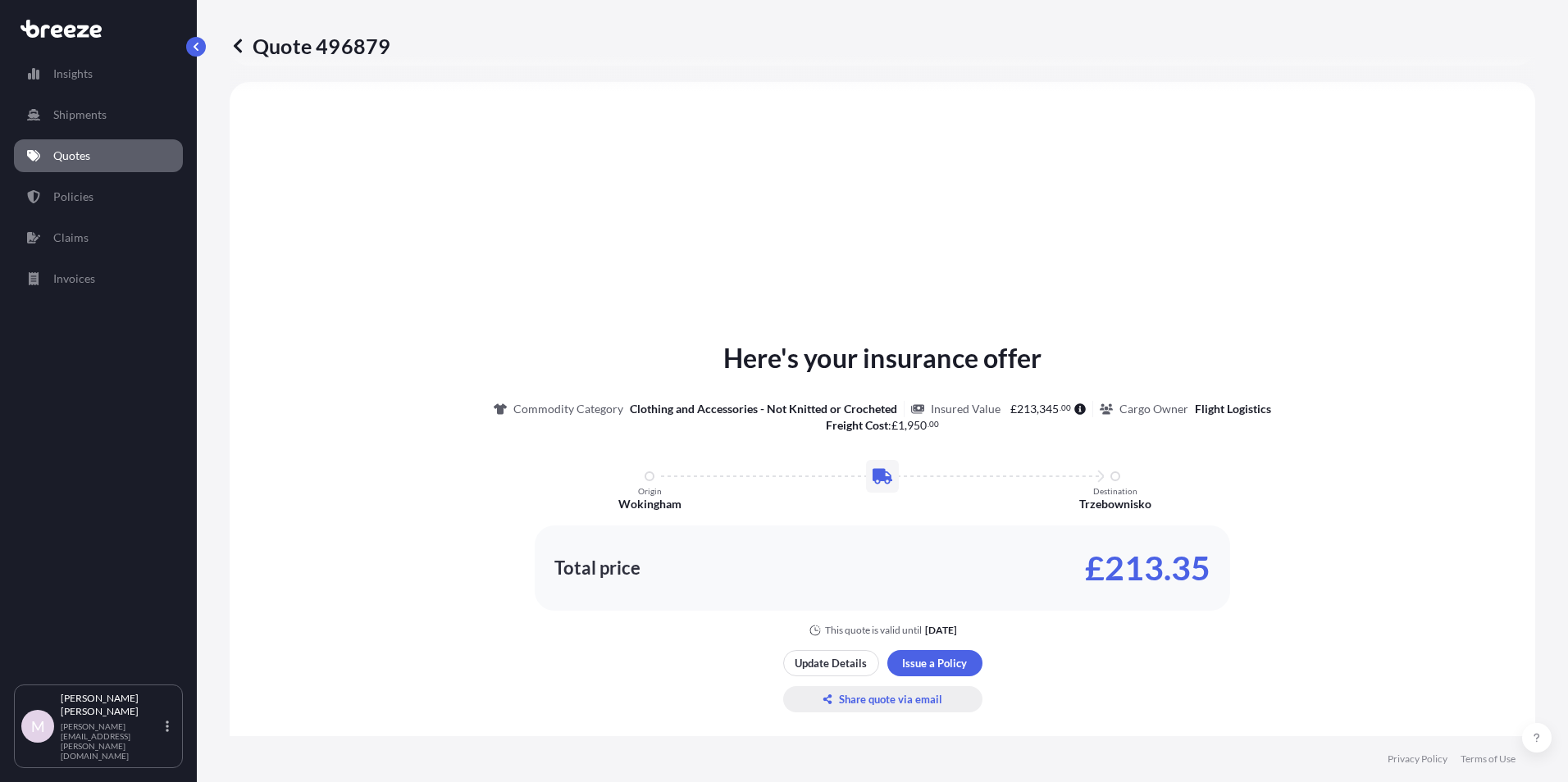
click at [849, 694] on p "Share quote via email" at bounding box center [890, 698] width 104 height 16
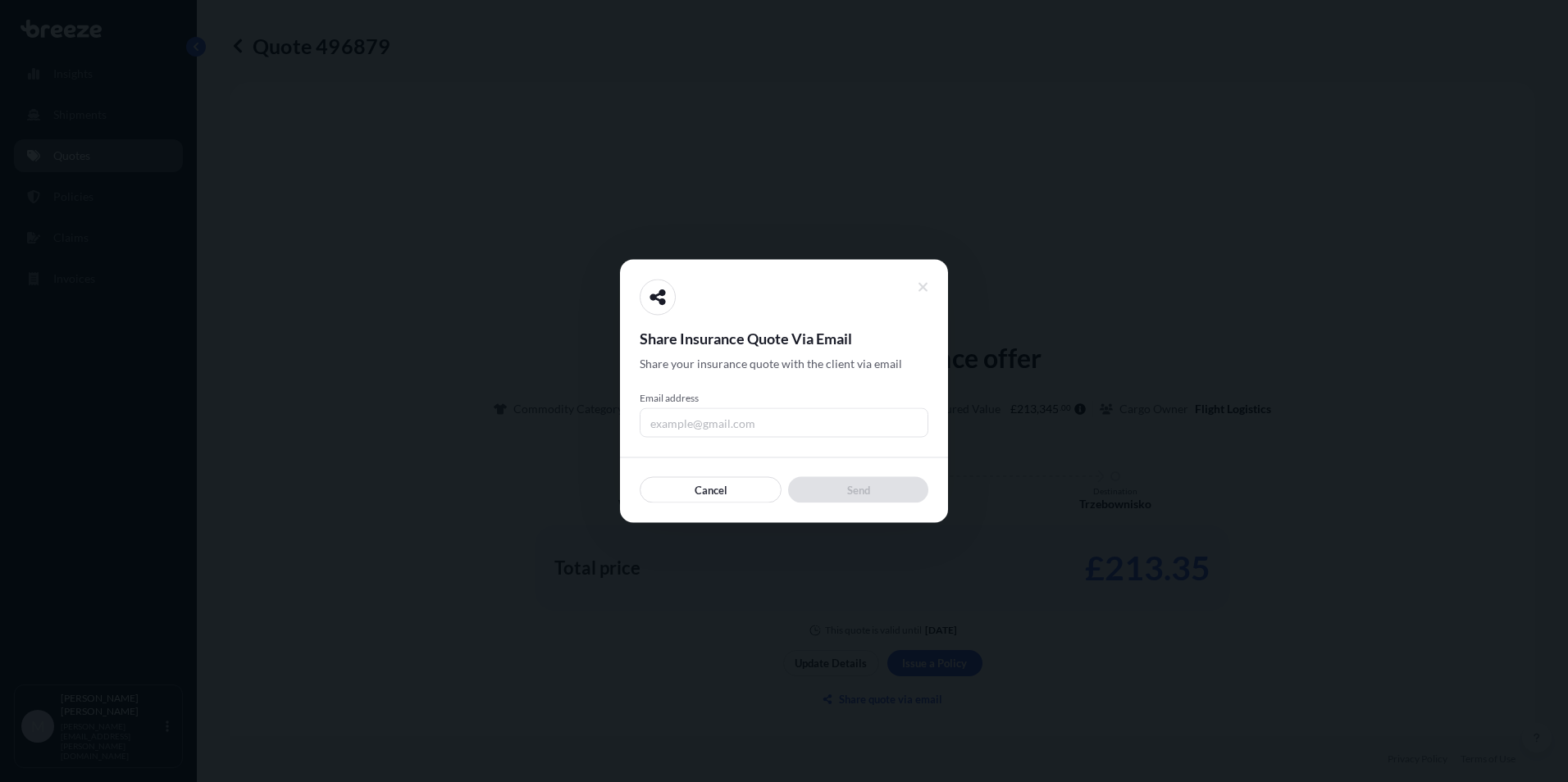
click at [755, 416] on input "Email address" at bounding box center [783, 422] width 288 height 29
type input "[PERSON_NAME][EMAIL_ADDRESS][PERSON_NAME][DOMAIN_NAME]"
